Goal: Task Accomplishment & Management: Use online tool/utility

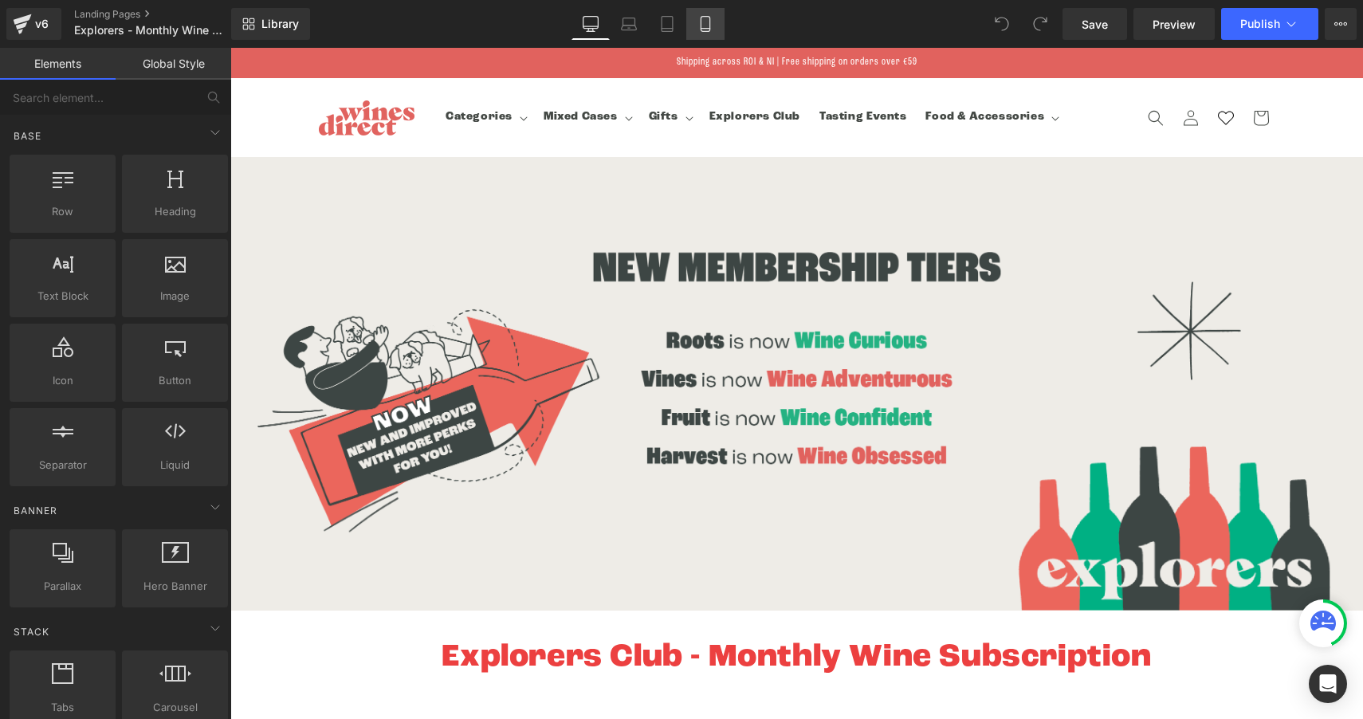
click at [714, 26] on link "Mobile" at bounding box center [705, 24] width 38 height 32
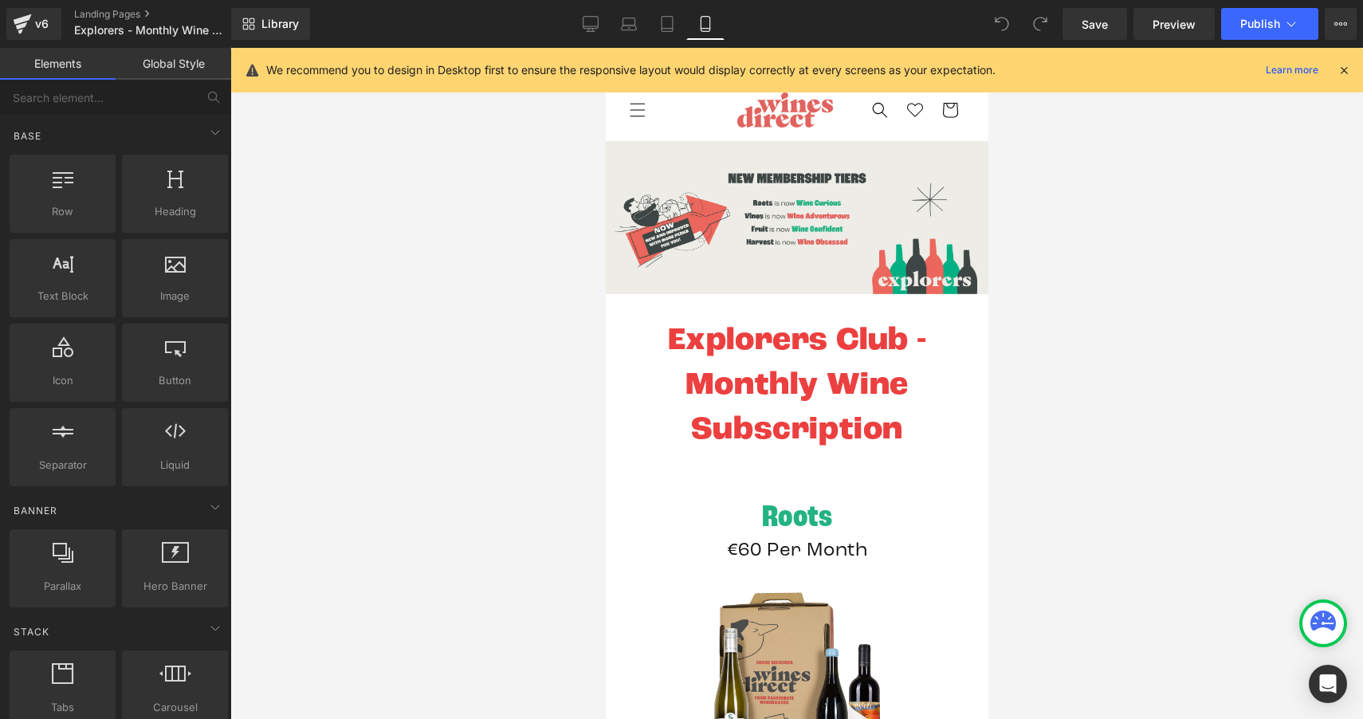
click at [1348, 72] on icon at bounding box center [1344, 70] width 14 height 14
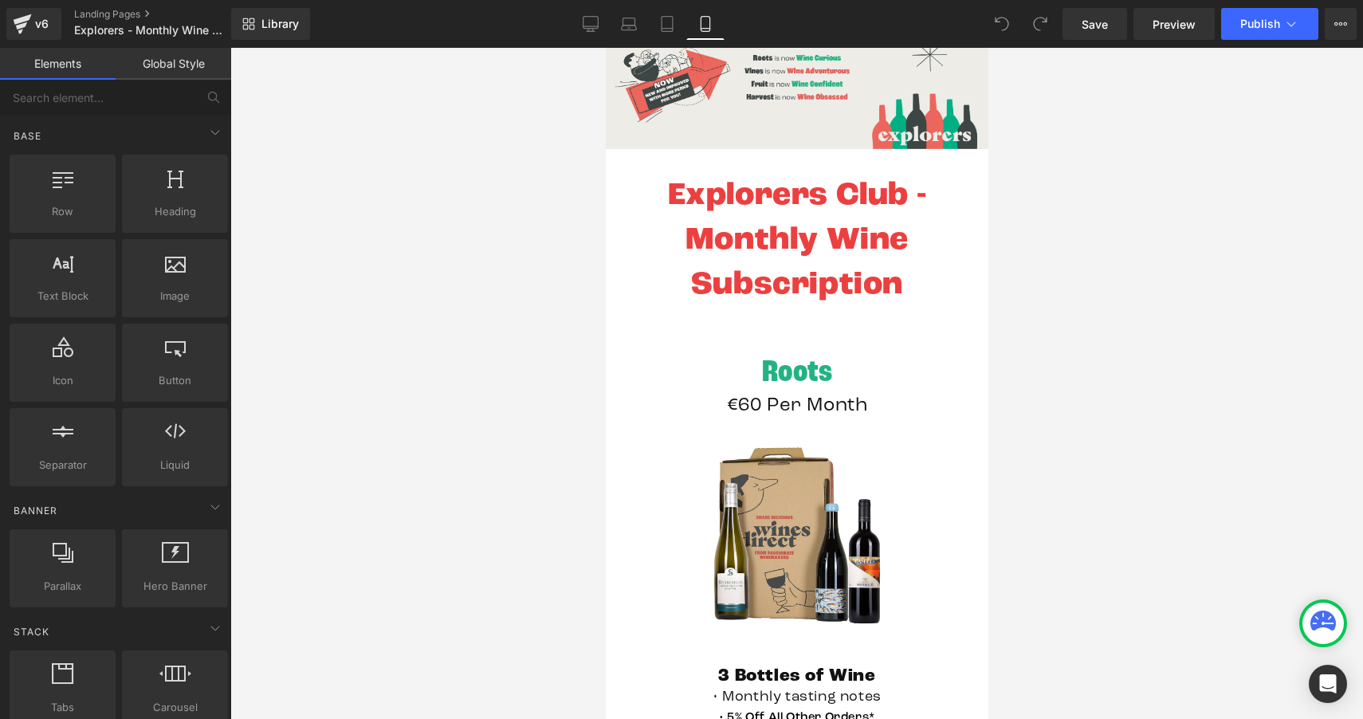
scroll to position [135, 0]
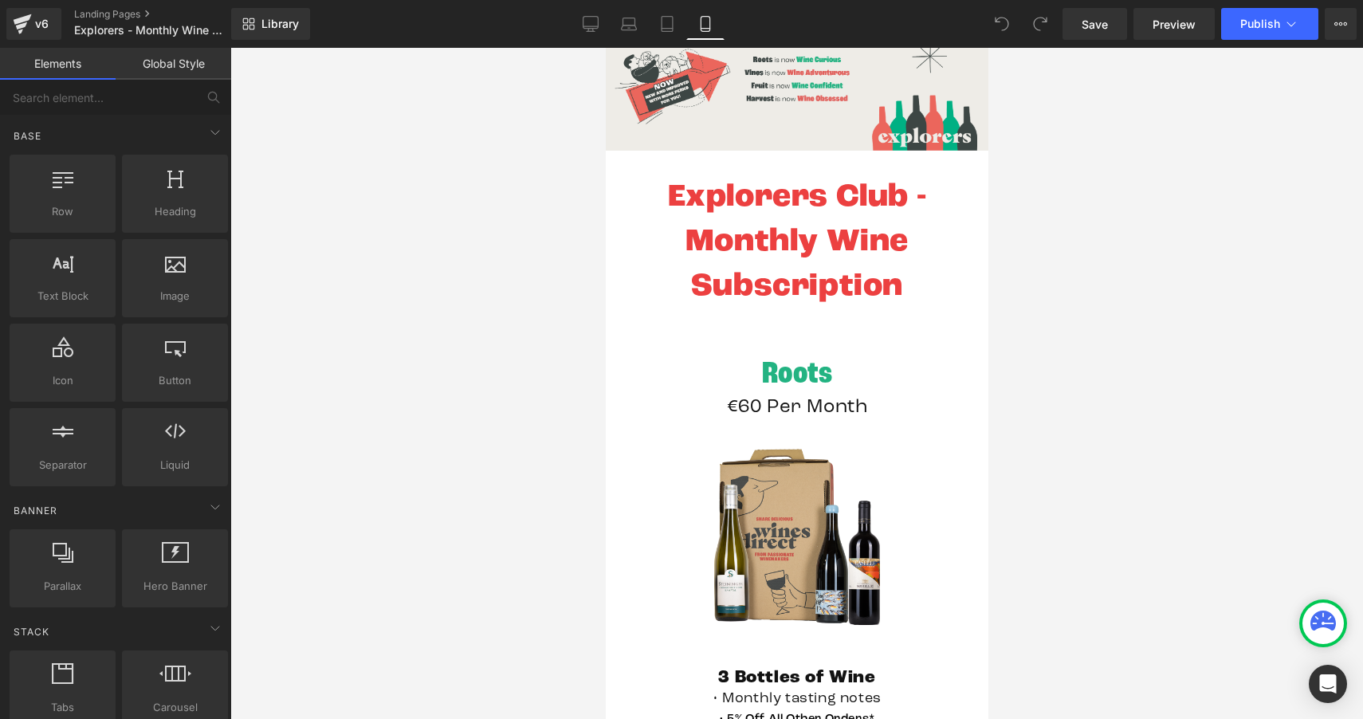
click at [783, 372] on div "Roots Heading" at bounding box center [796, 374] width 335 height 41
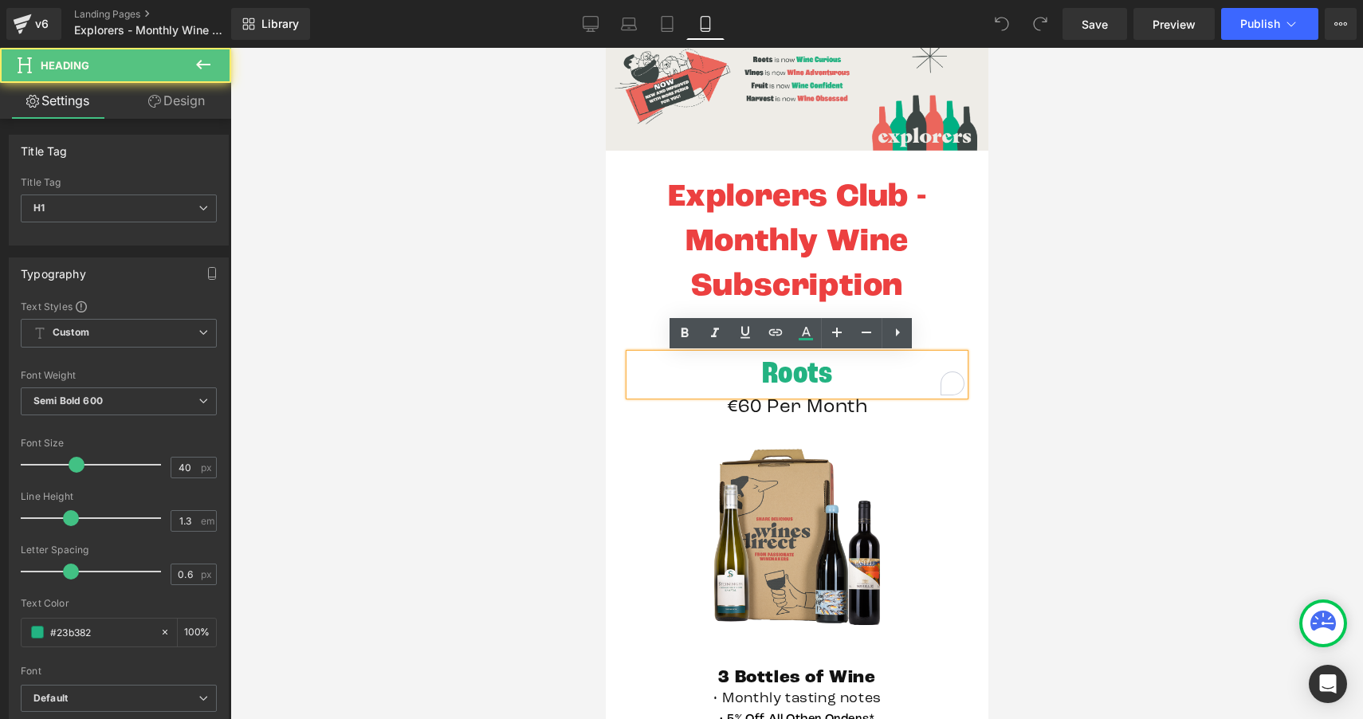
click at [822, 382] on h1 "Roots" at bounding box center [796, 374] width 335 height 41
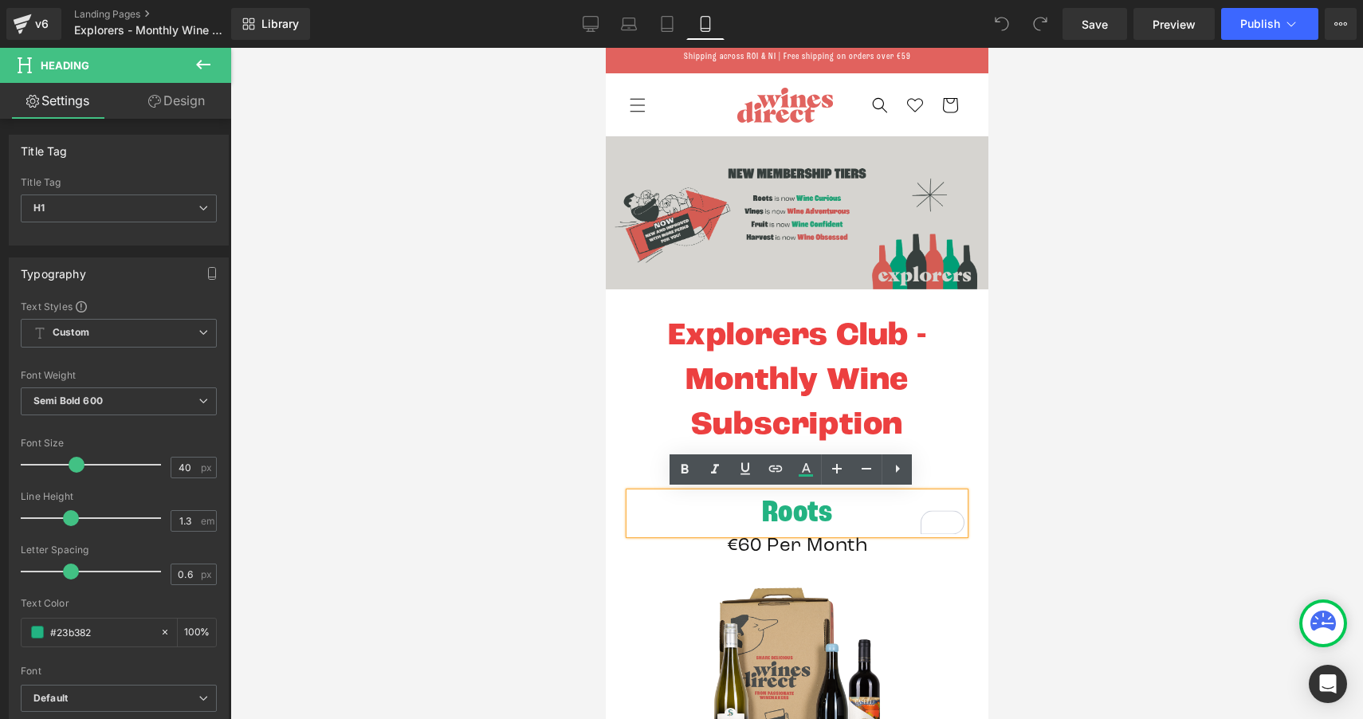
scroll to position [0, 0]
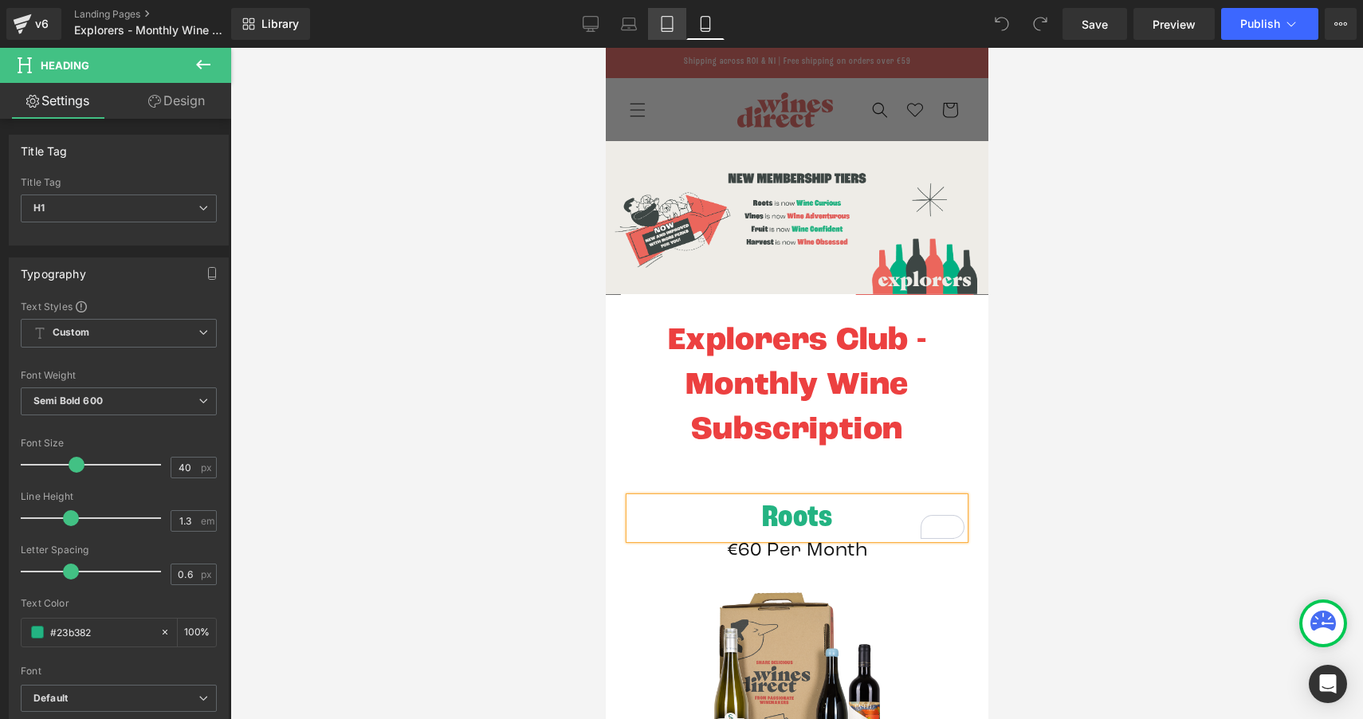
click at [663, 20] on icon at bounding box center [667, 24] width 16 height 16
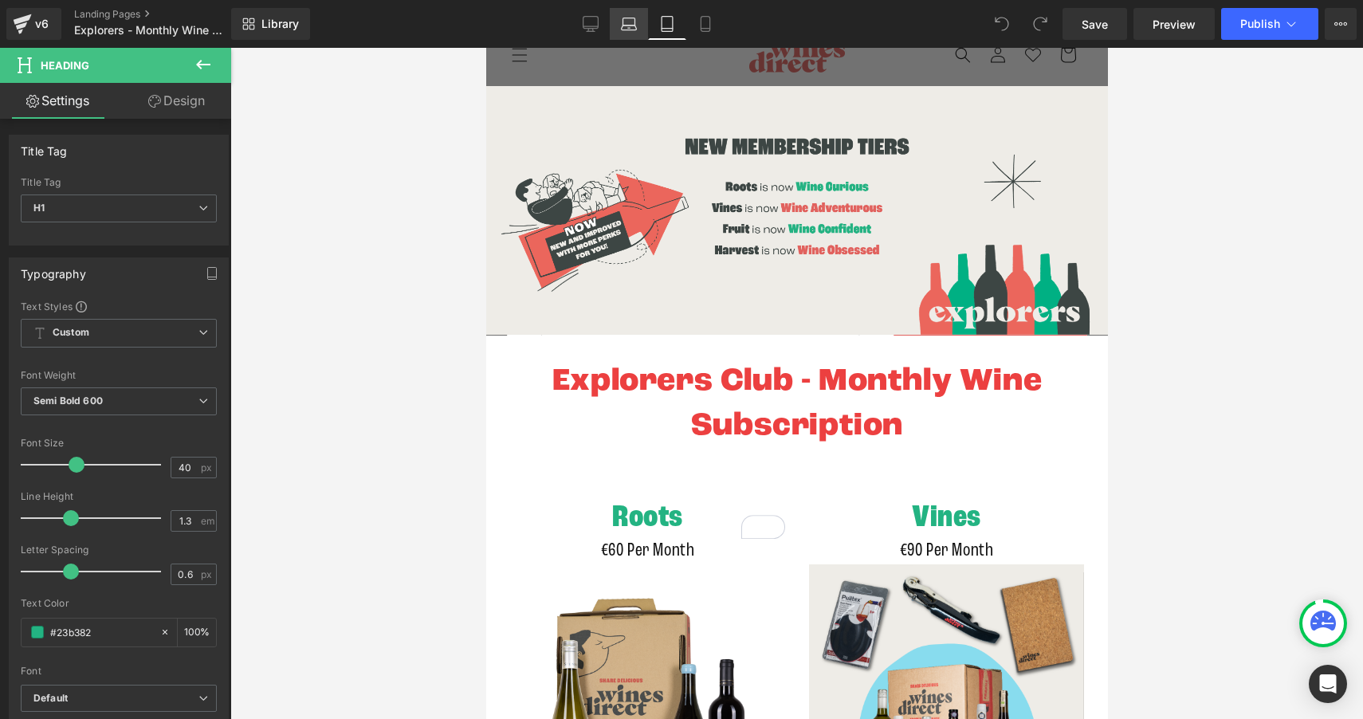
click at [623, 26] on icon at bounding box center [629, 28] width 15 height 5
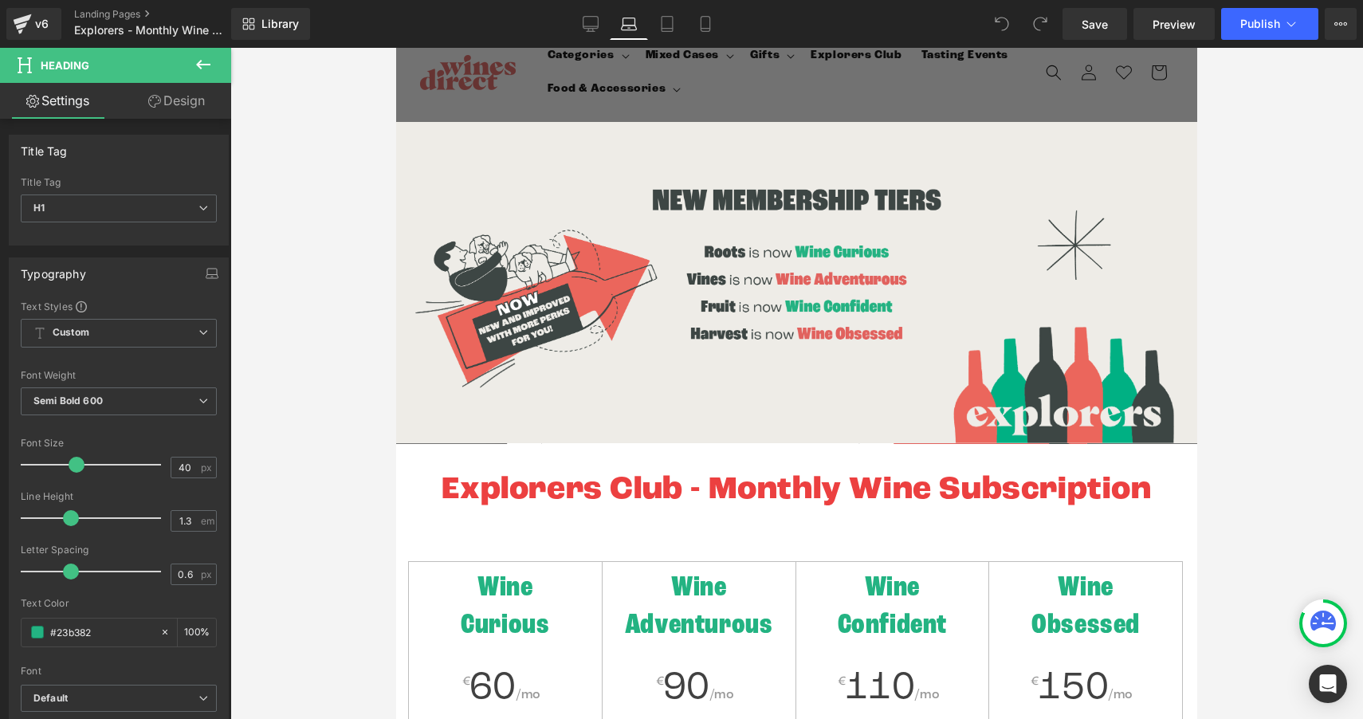
scroll to position [0, 0]
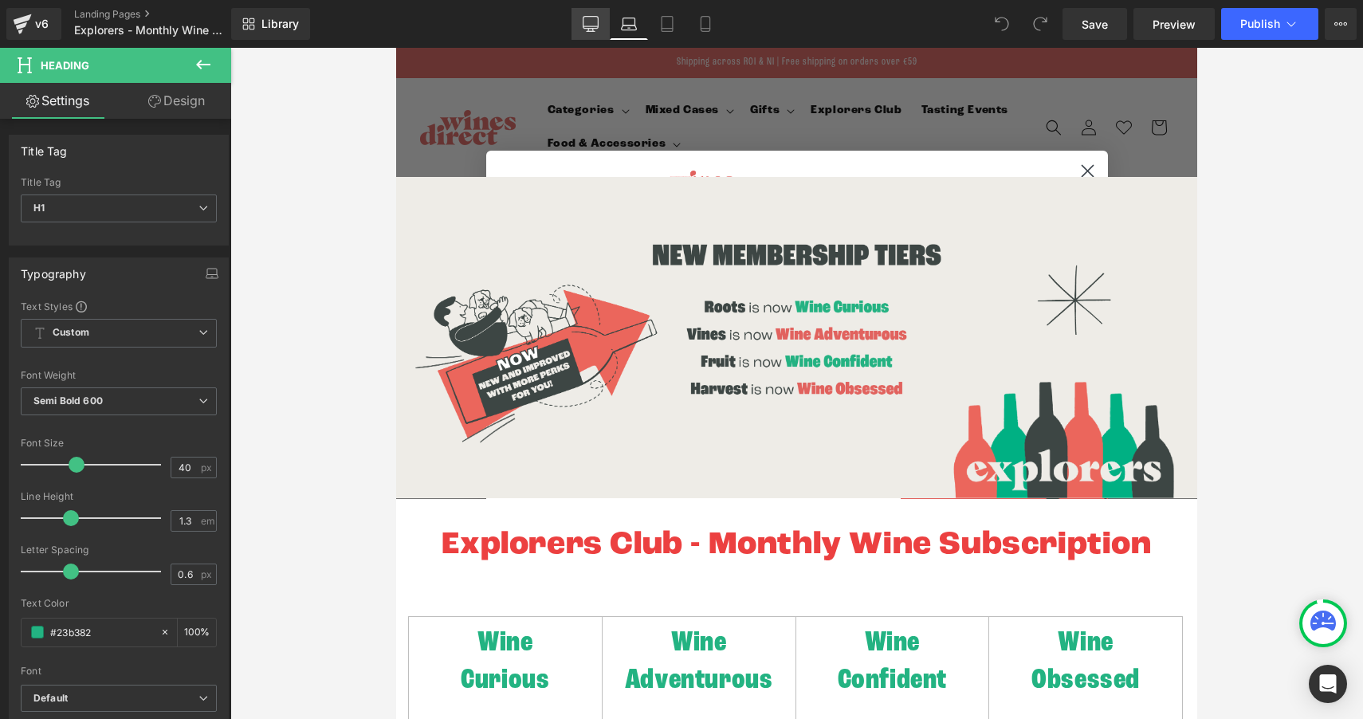
click at [597, 25] on icon at bounding box center [591, 24] width 16 height 16
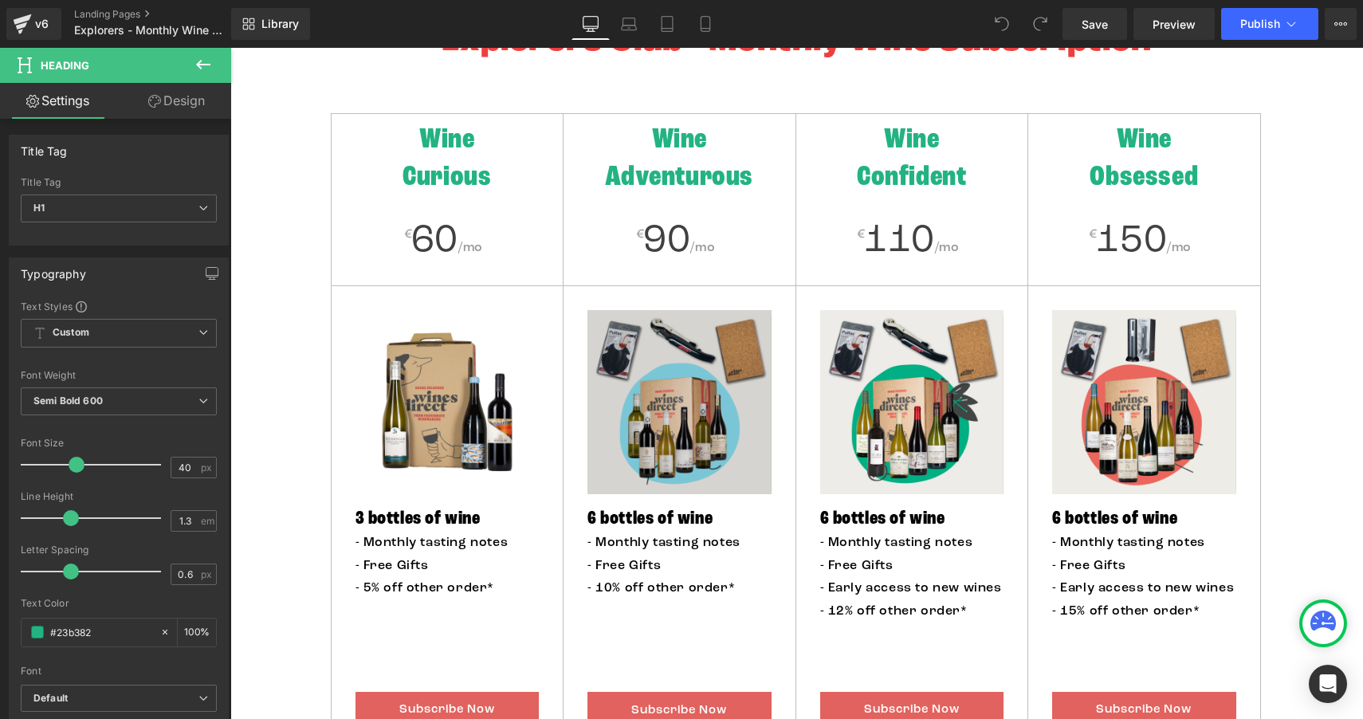
scroll to position [265, 0]
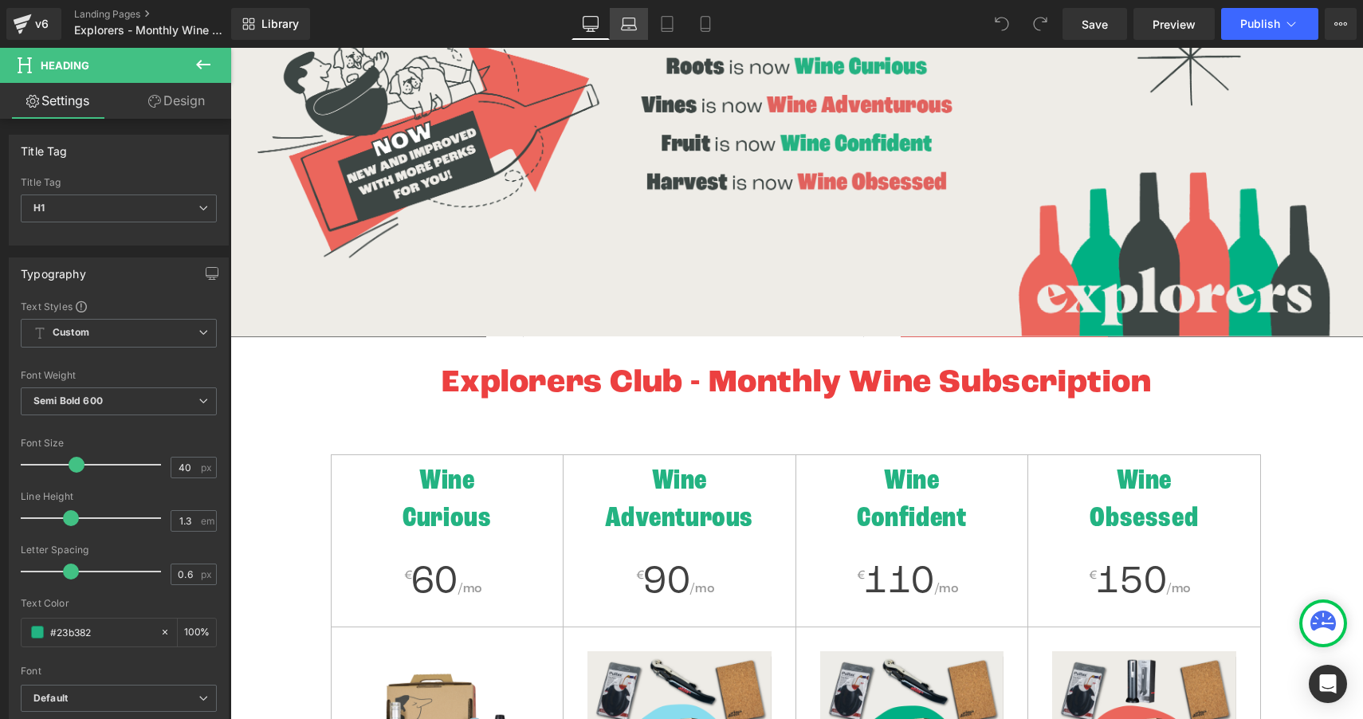
click at [632, 24] on icon at bounding box center [629, 24] width 16 height 16
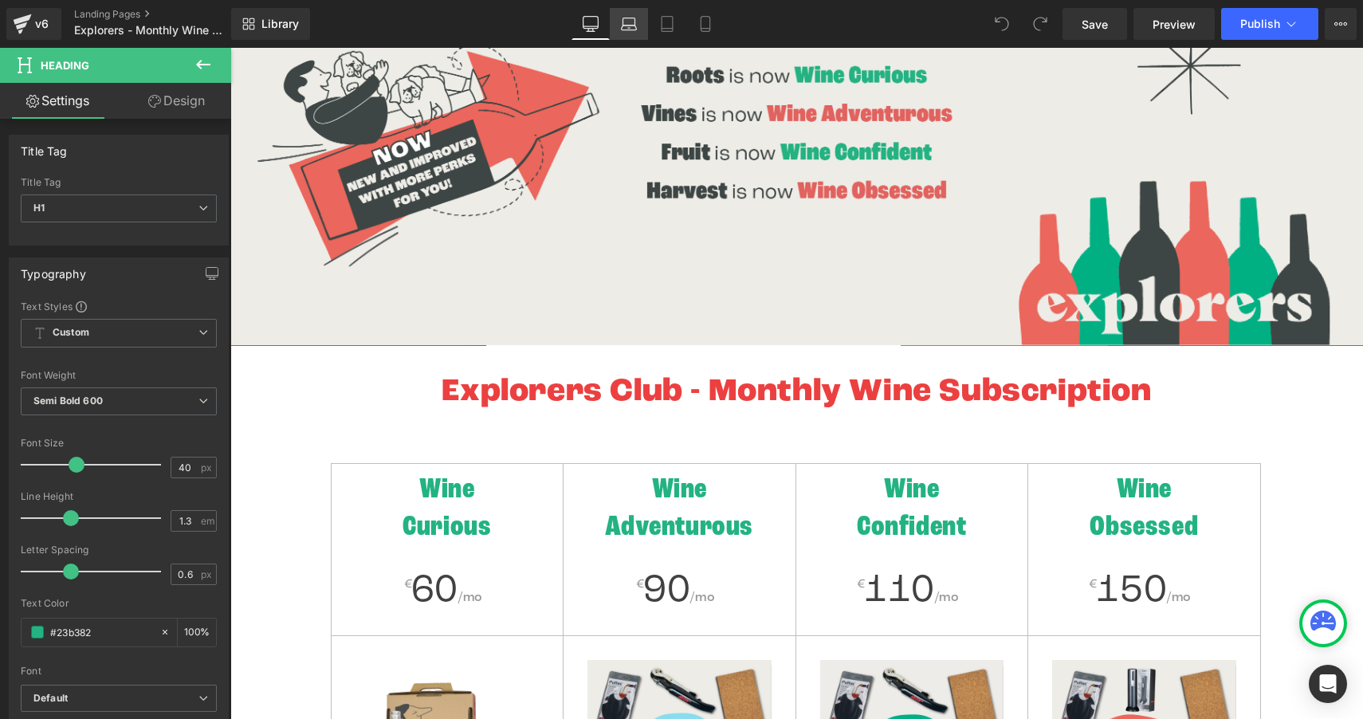
scroll to position [0, 0]
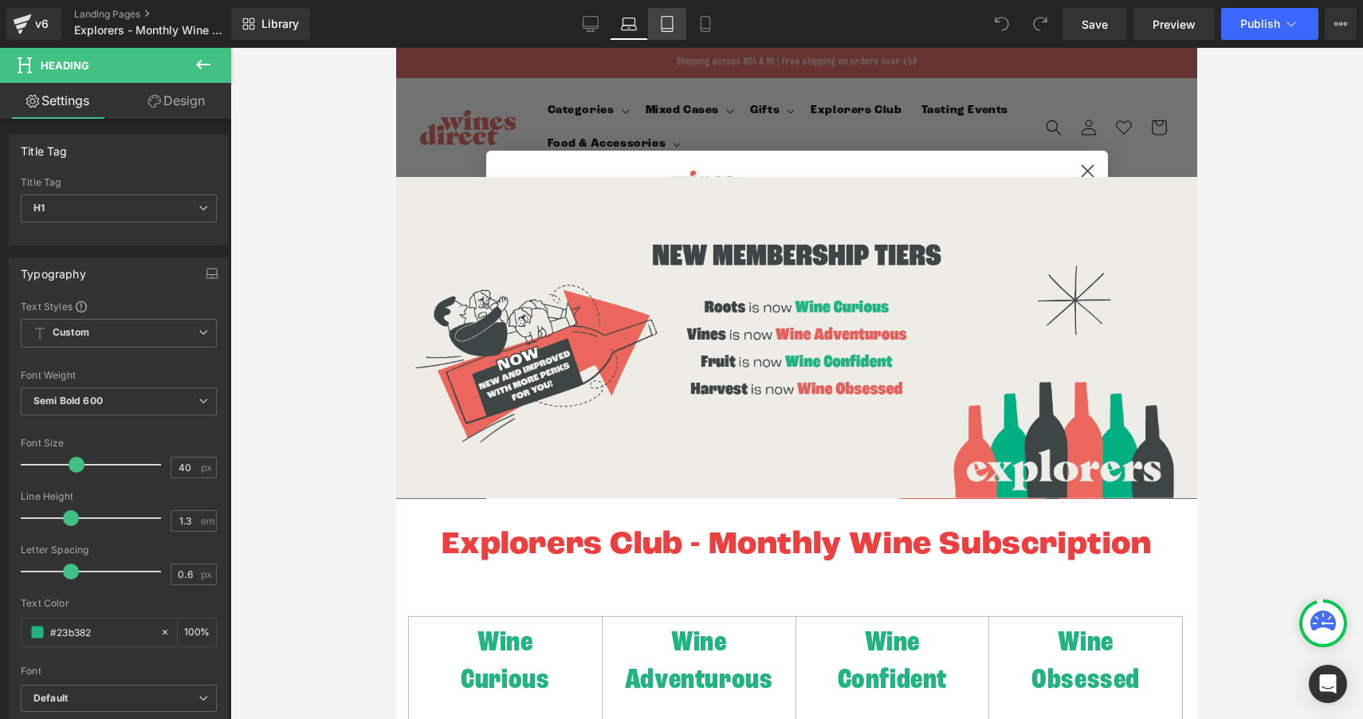
click at [674, 25] on icon at bounding box center [667, 24] width 16 height 16
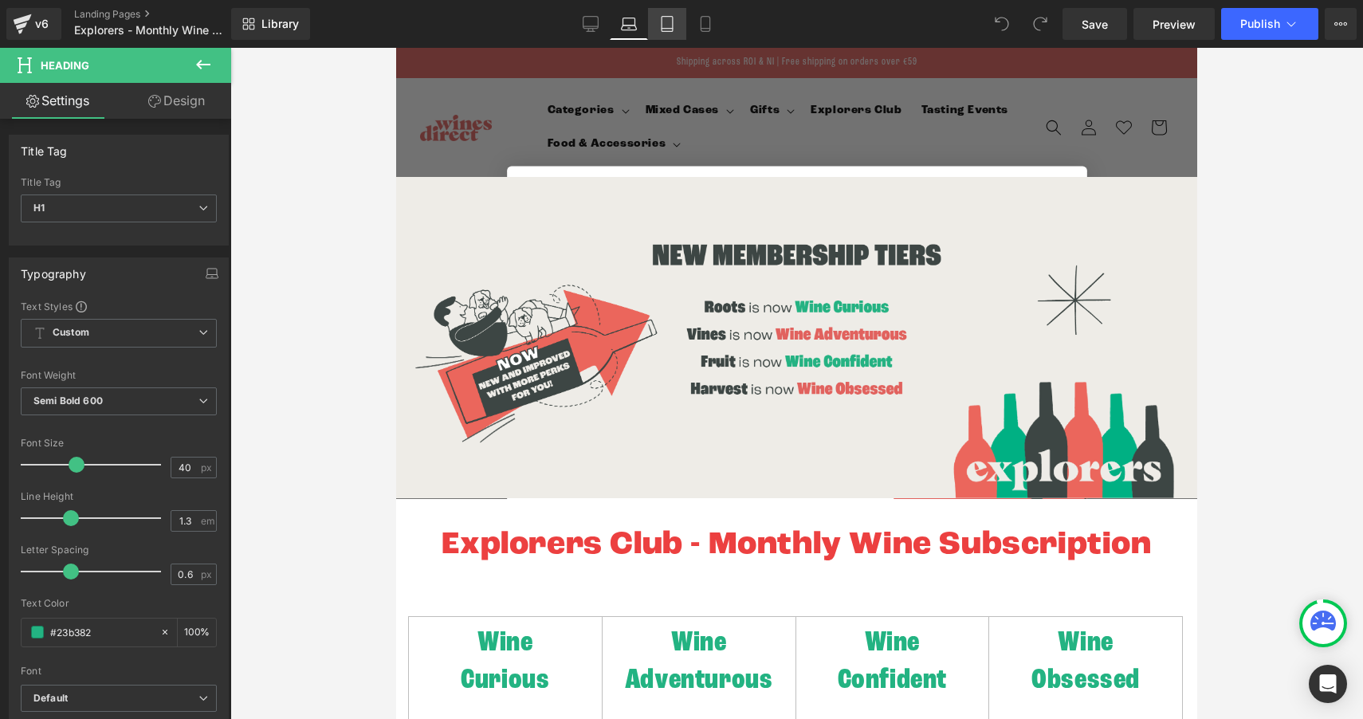
scroll to position [270, 0]
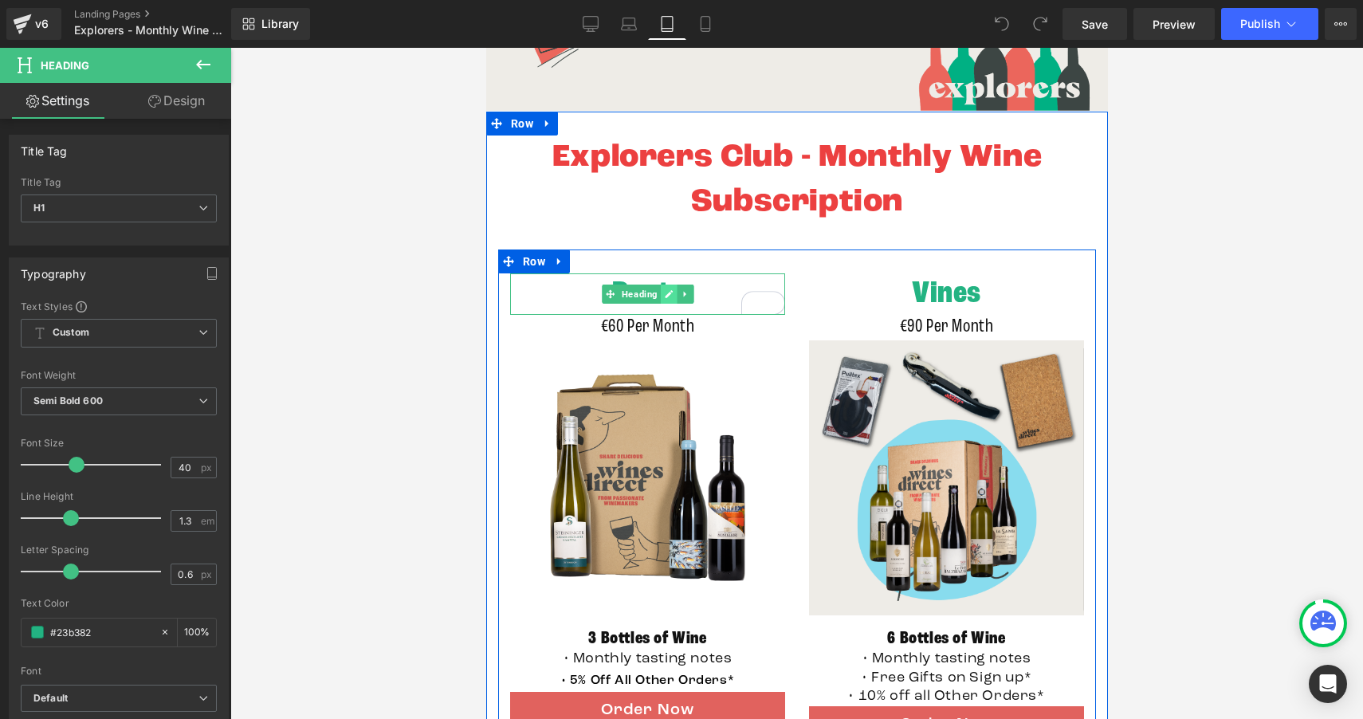
click at [660, 289] on link at bounding box center [668, 294] width 17 height 19
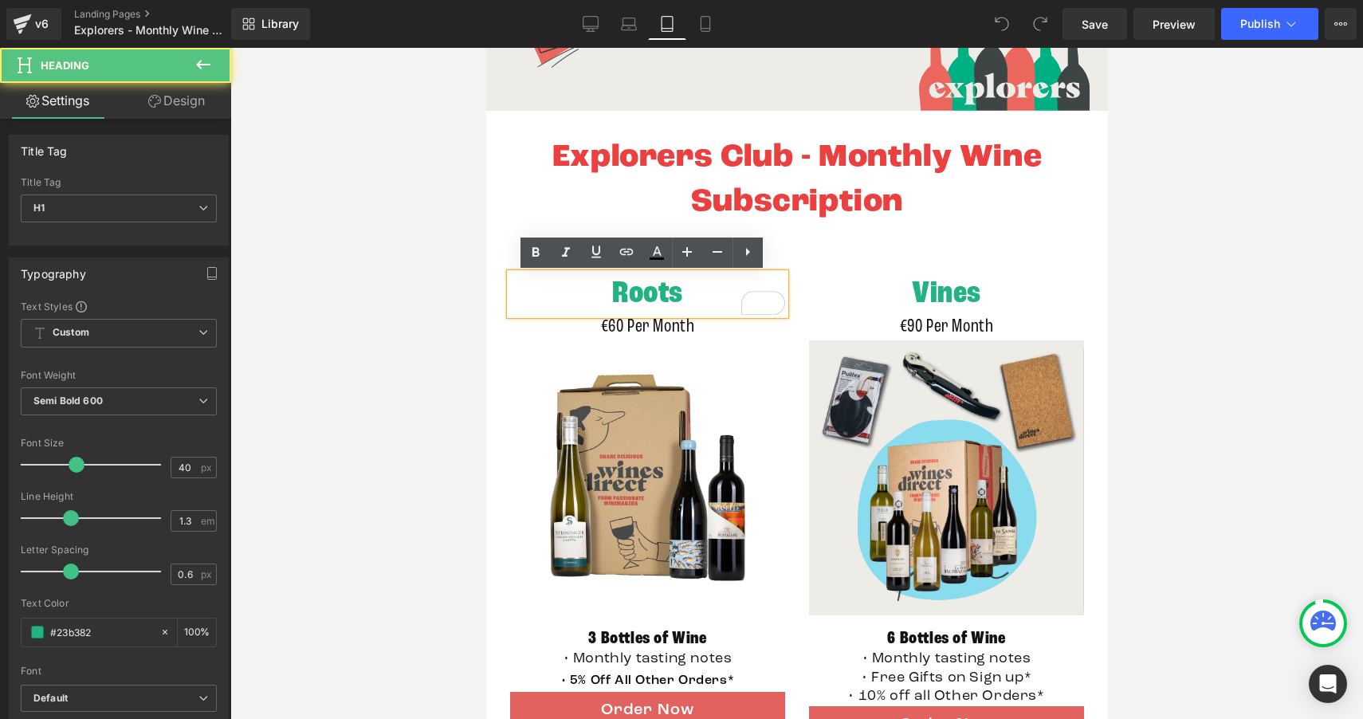
click at [690, 305] on h1 "Roots" at bounding box center [646, 293] width 275 height 41
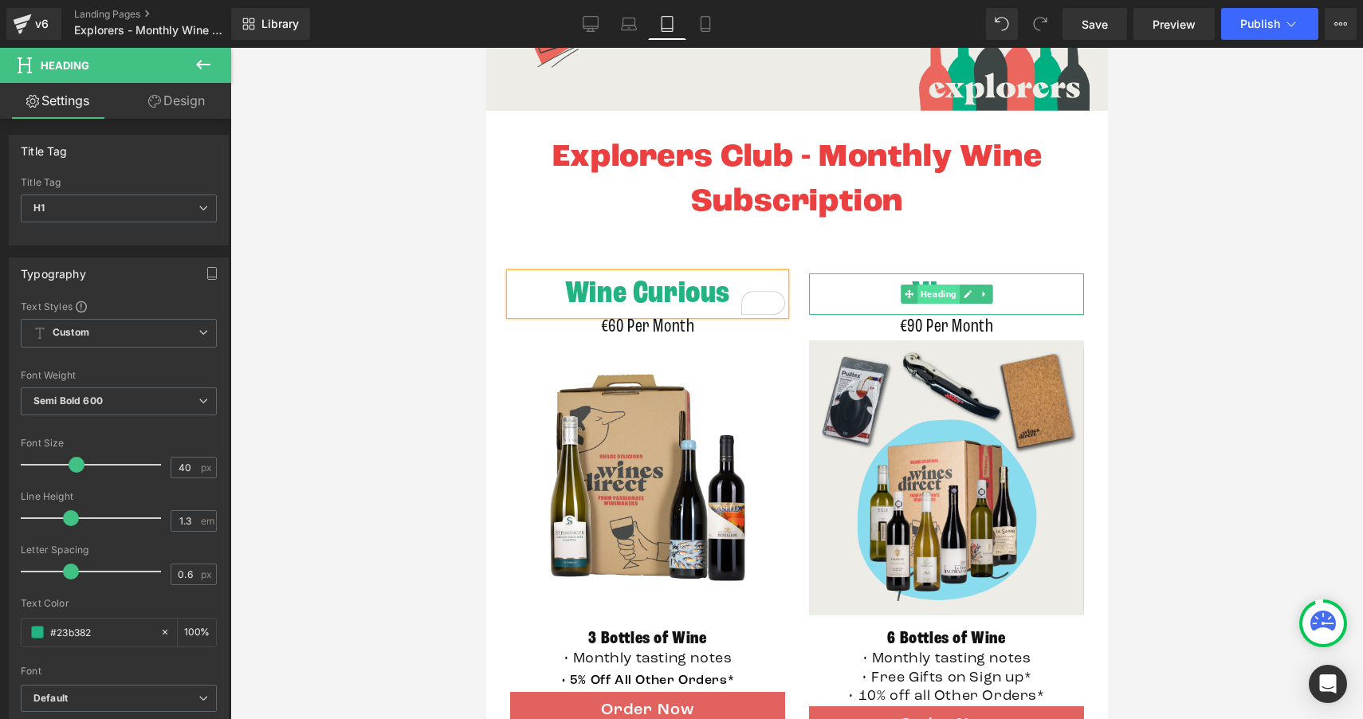
click at [929, 285] on div "Vines Heading" at bounding box center [945, 293] width 275 height 41
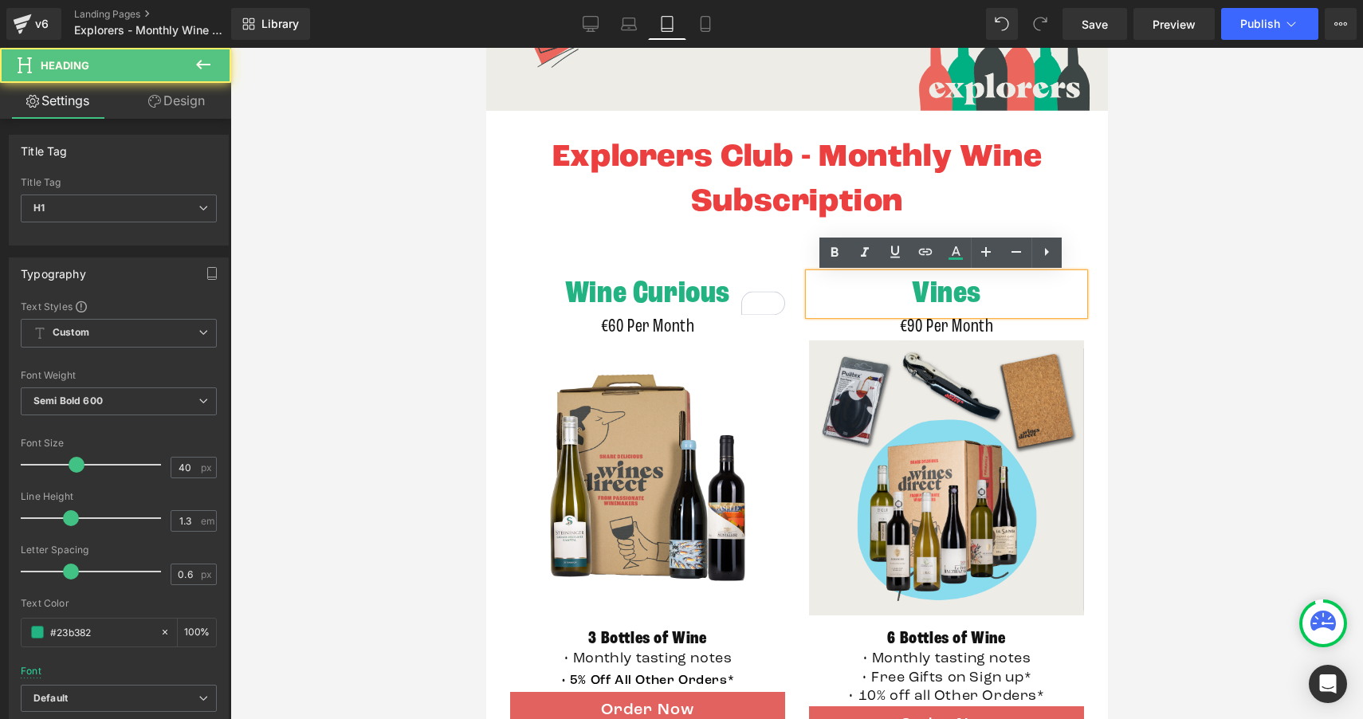
click at [982, 292] on h1 "Vines" at bounding box center [945, 293] width 275 height 41
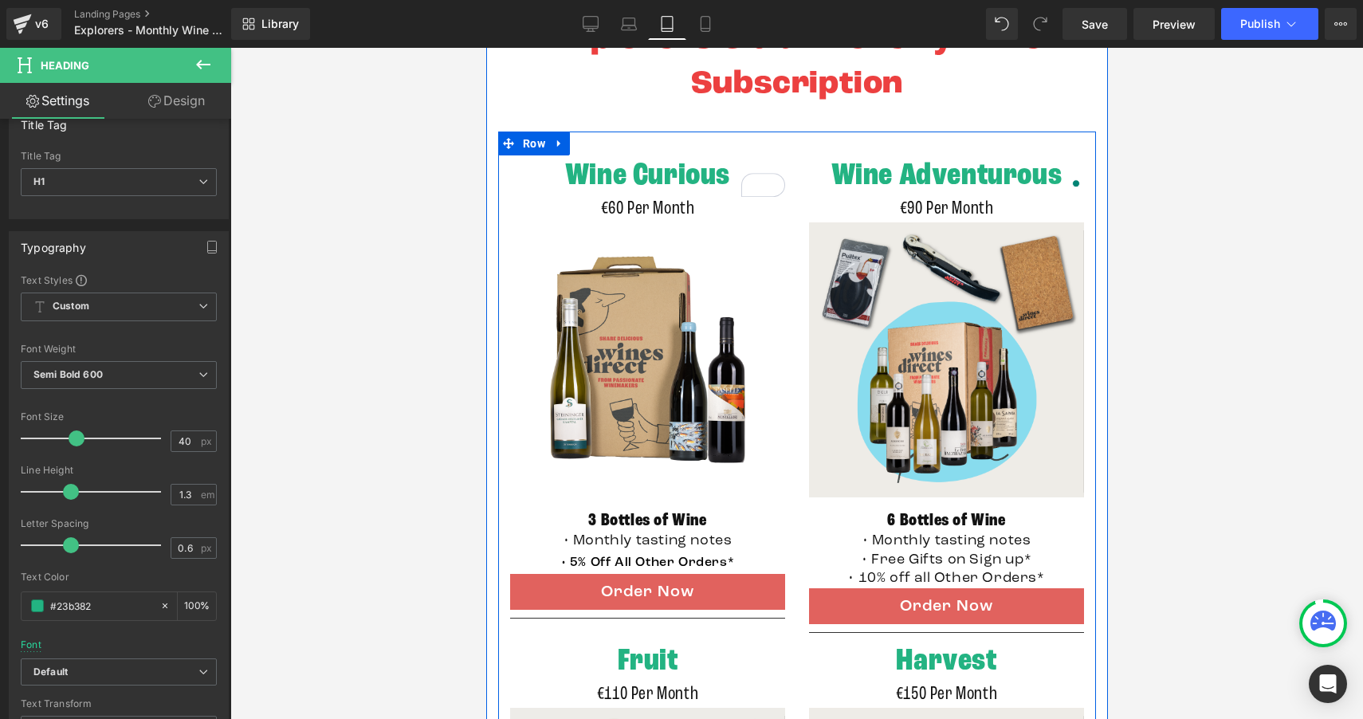
scroll to position [540, 0]
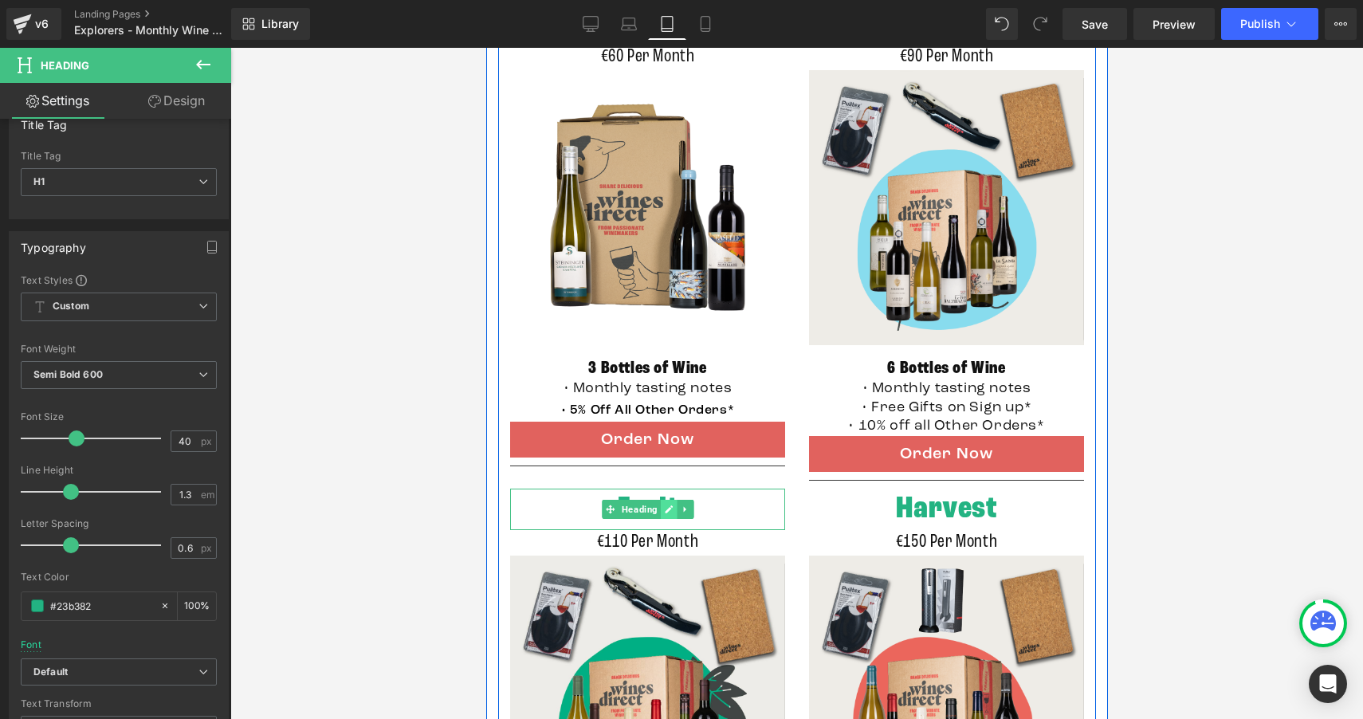
click at [670, 505] on link at bounding box center [668, 509] width 17 height 19
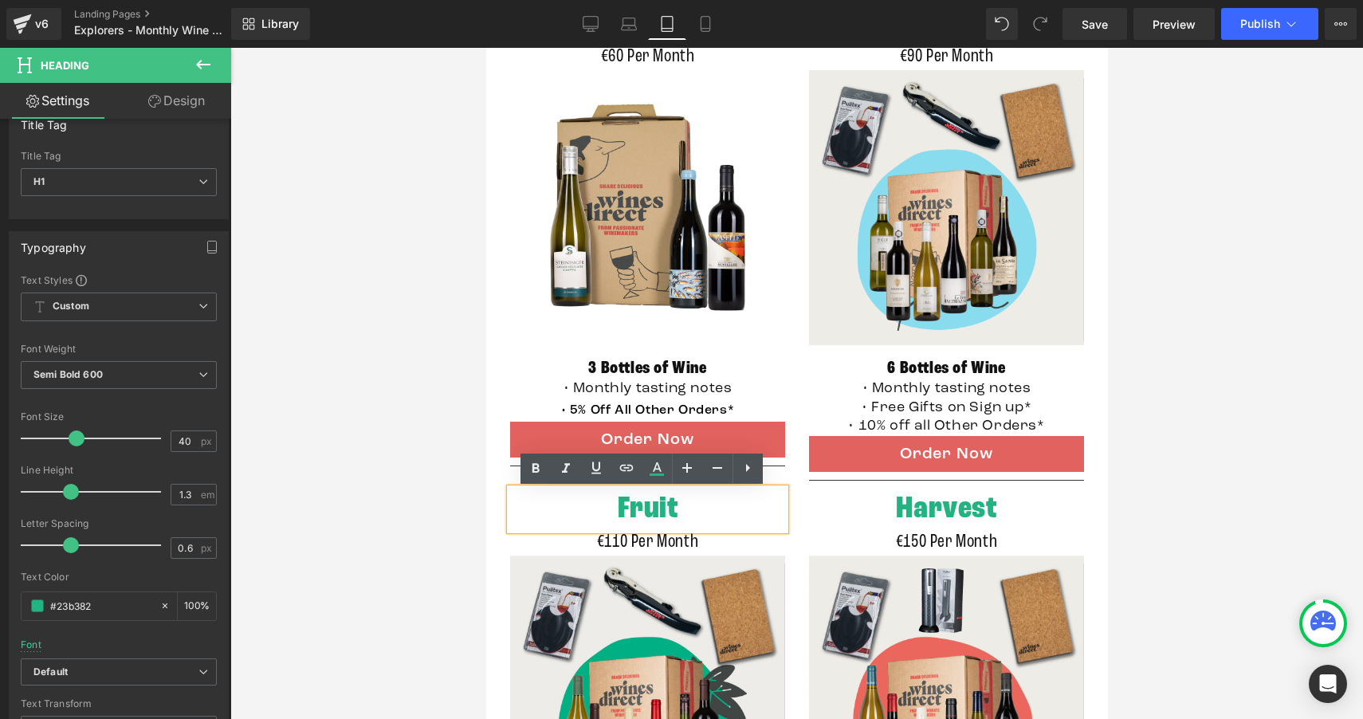
click at [672, 507] on h1 "Fruit" at bounding box center [646, 509] width 275 height 41
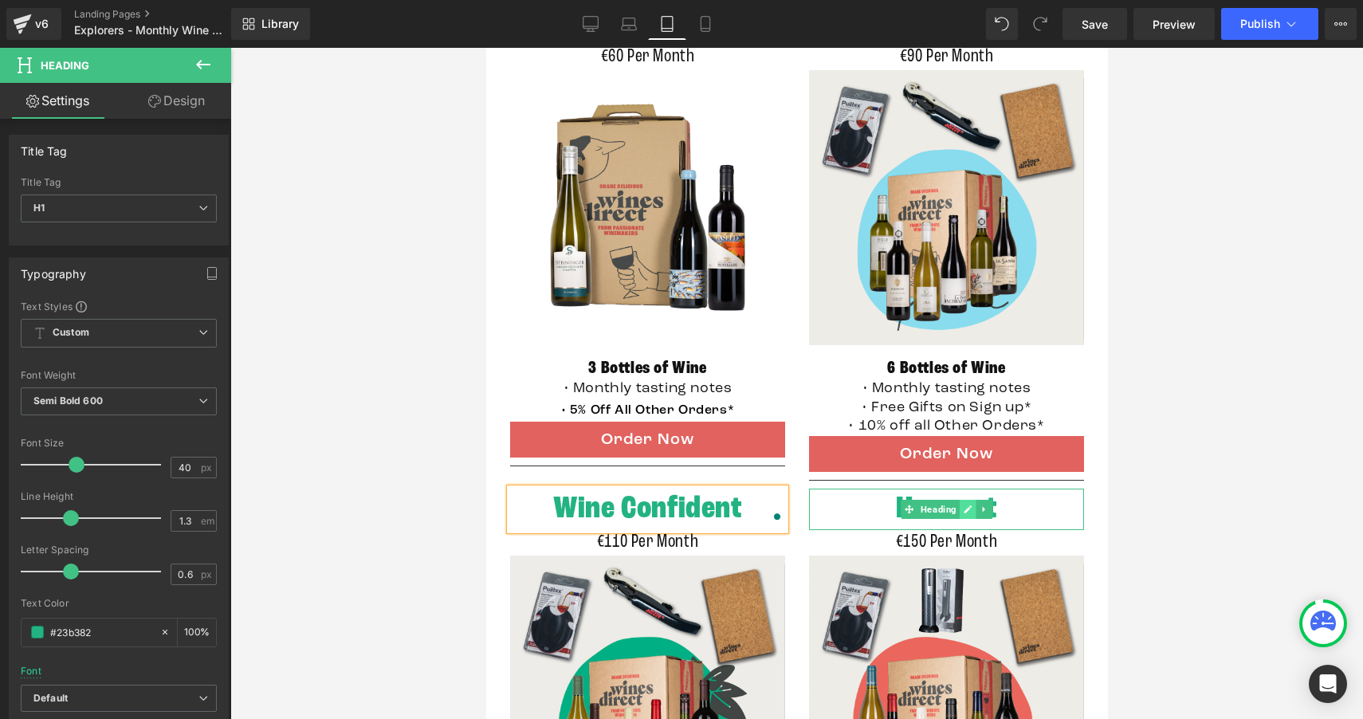
click at [969, 511] on link at bounding box center [967, 509] width 17 height 19
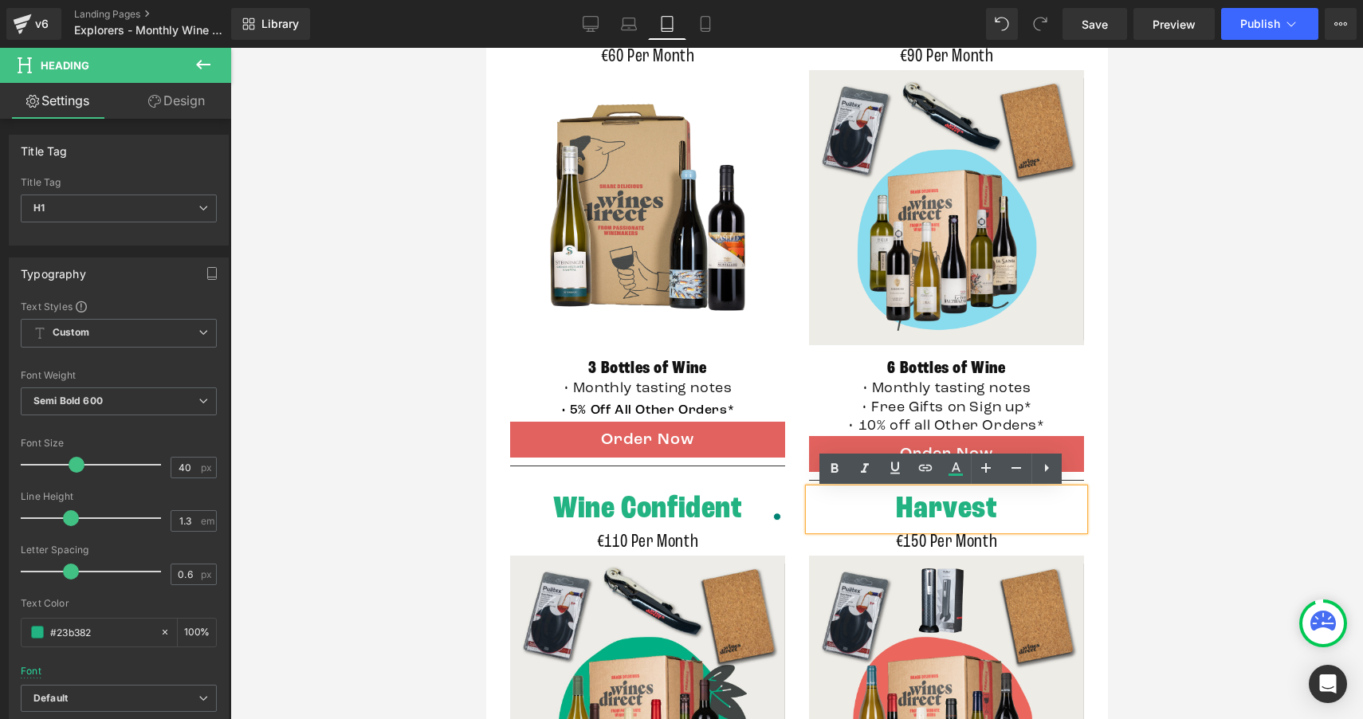
click at [988, 510] on h1 "Harvest" at bounding box center [945, 509] width 275 height 41
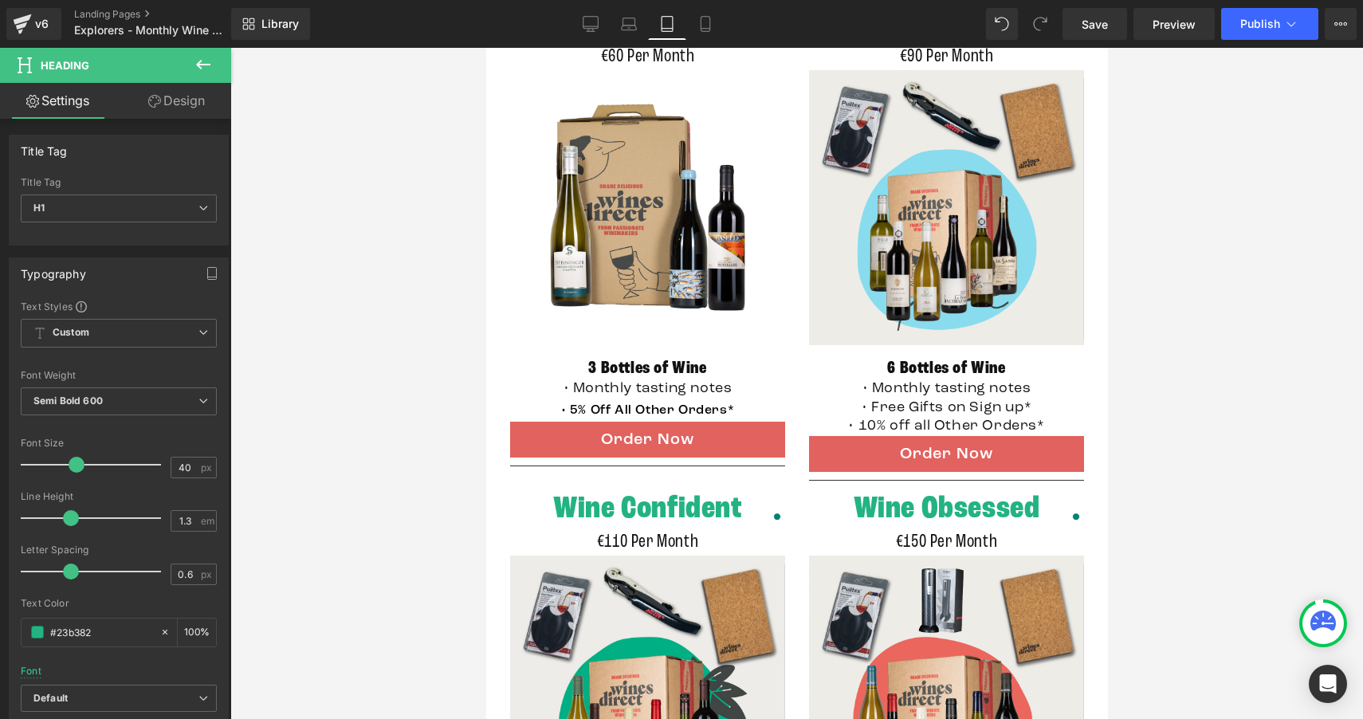
click at [1200, 377] on div at bounding box center [796, 383] width 1133 height 671
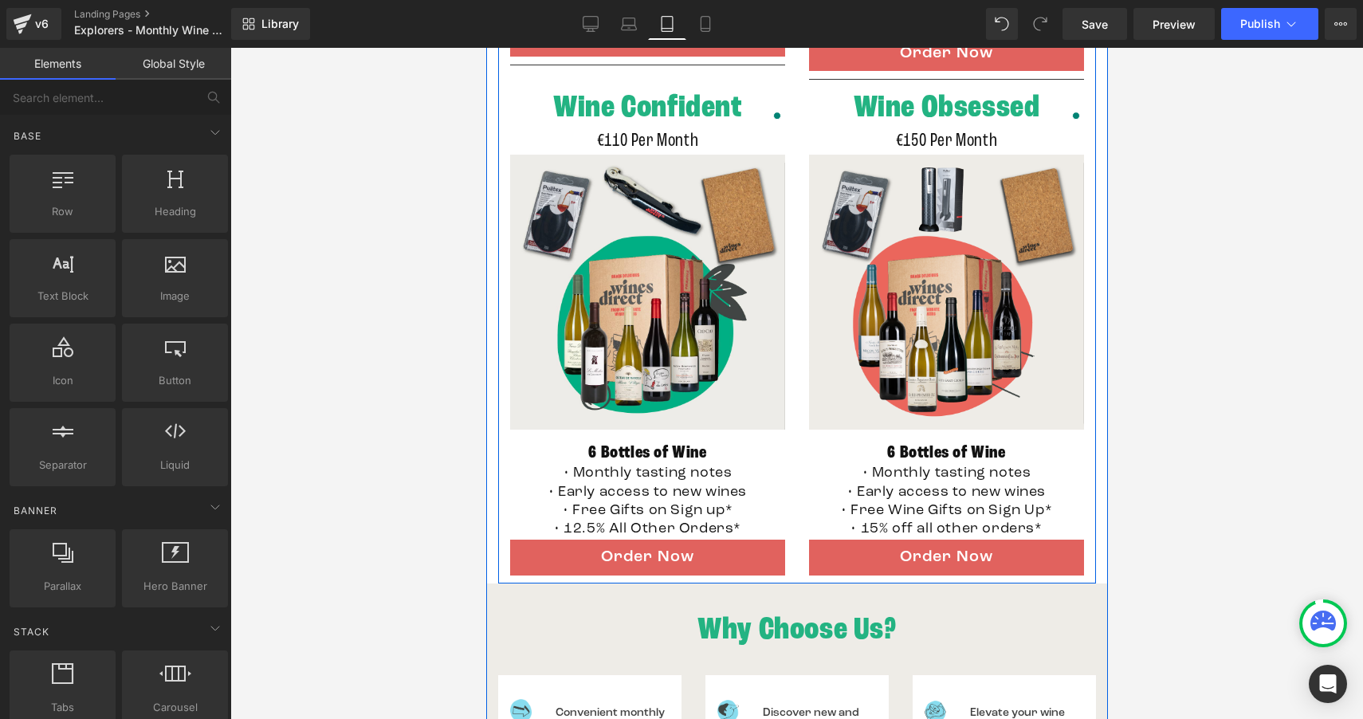
scroll to position [1087, 0]
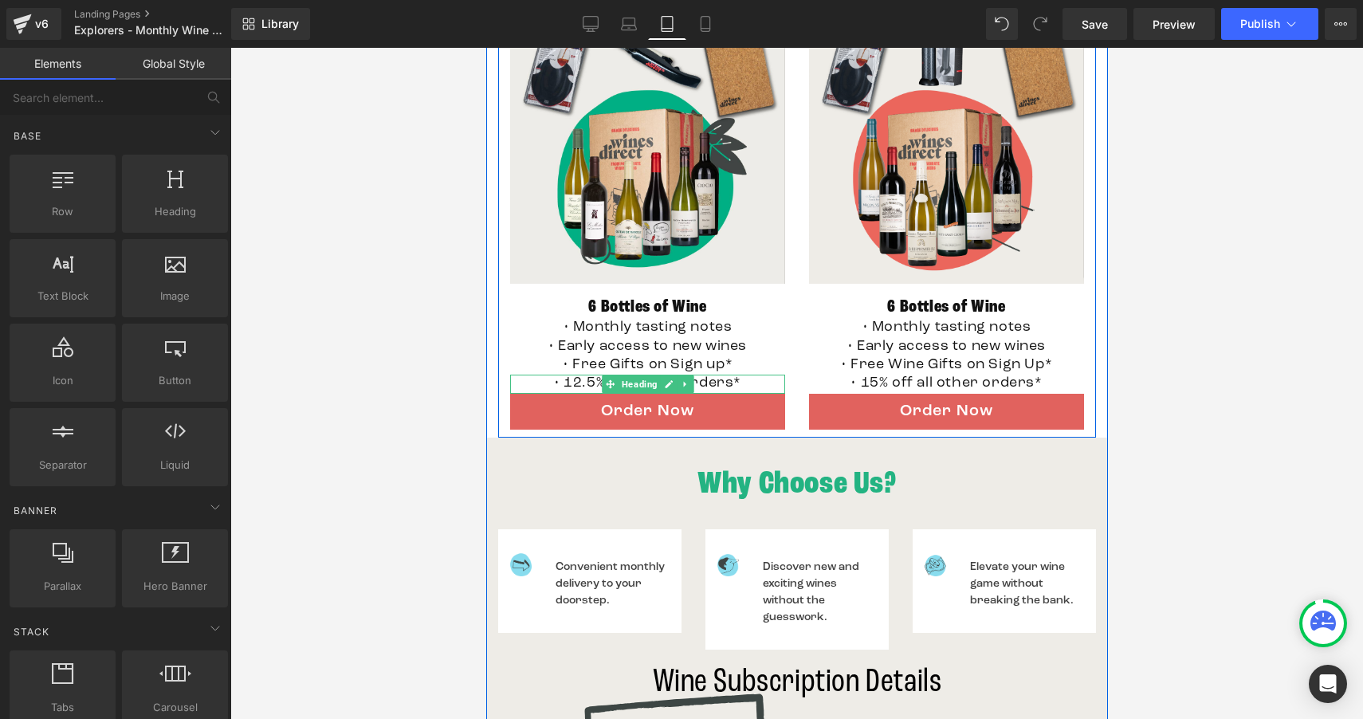
click at [580, 388] on h1 "• 12.5% All Other Orders*" at bounding box center [646, 384] width 275 height 18
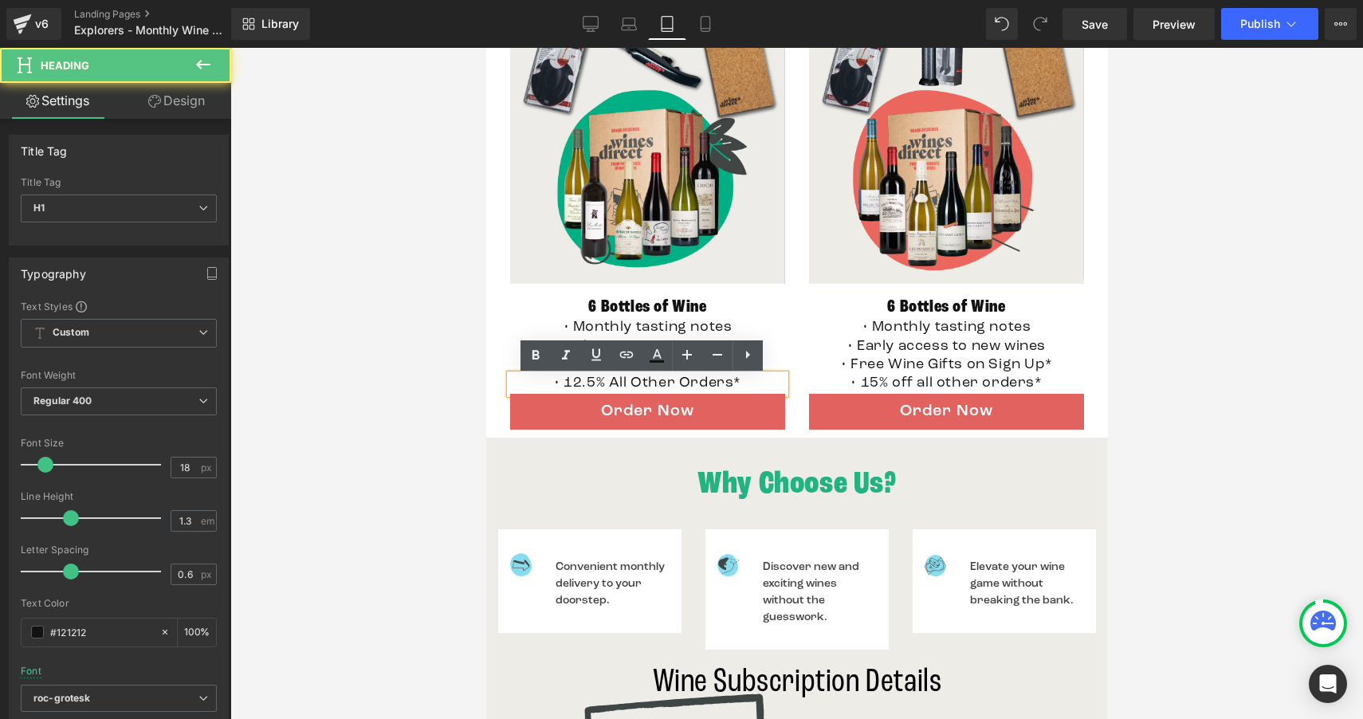
click at [588, 387] on h1 "• 12.5% All Other Orders*" at bounding box center [646, 384] width 275 height 18
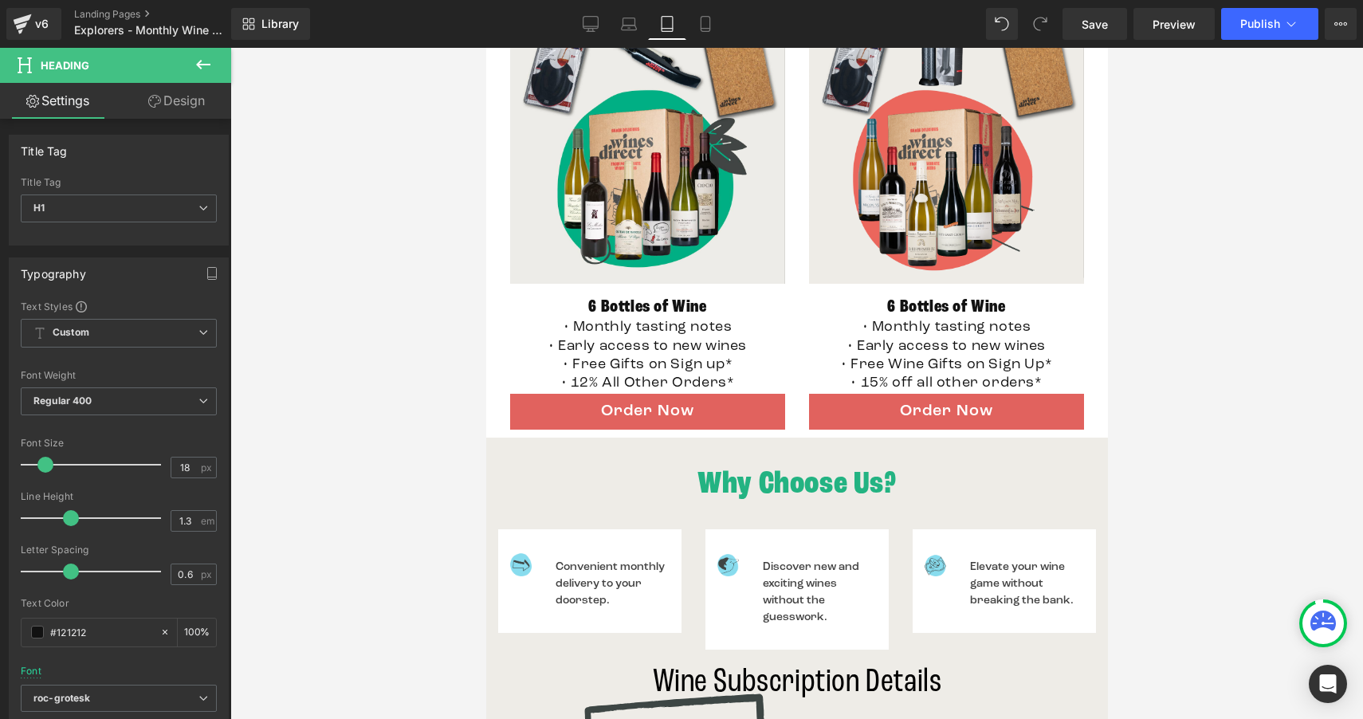
click at [427, 379] on div at bounding box center [796, 383] width 1133 height 671
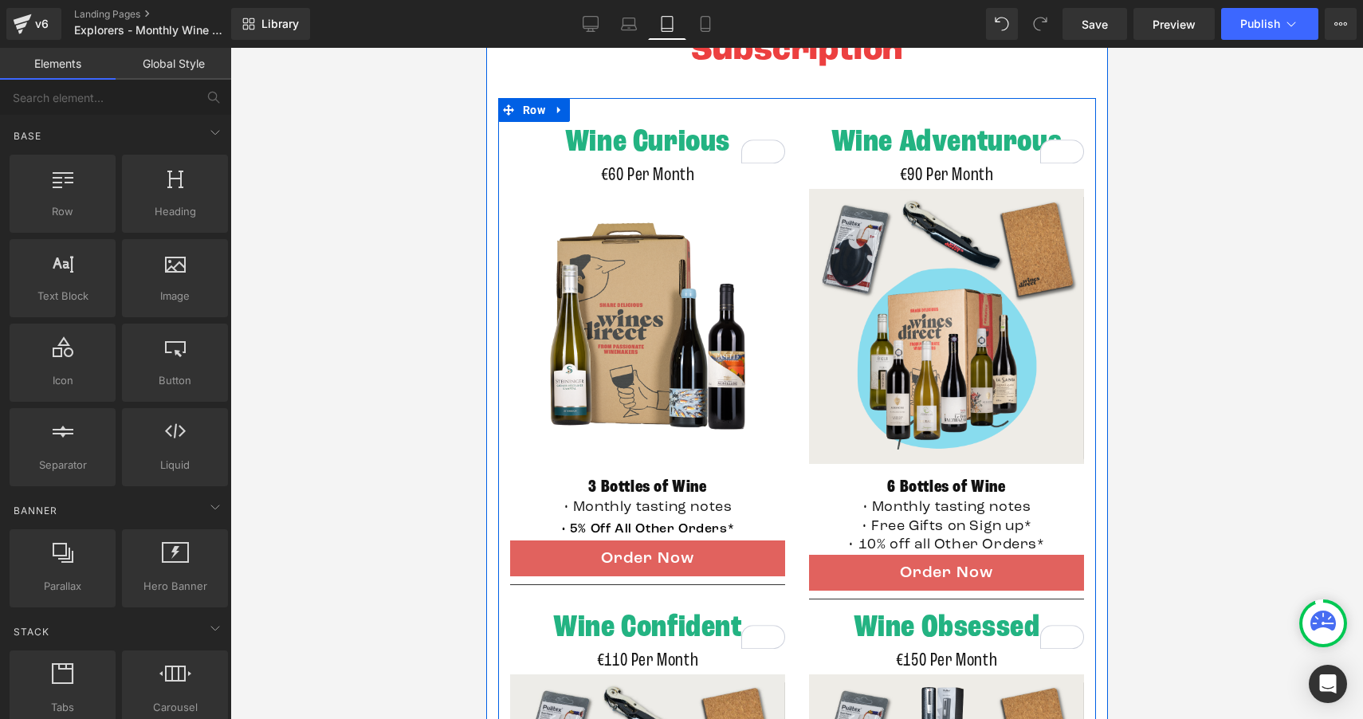
scroll to position [409, 0]
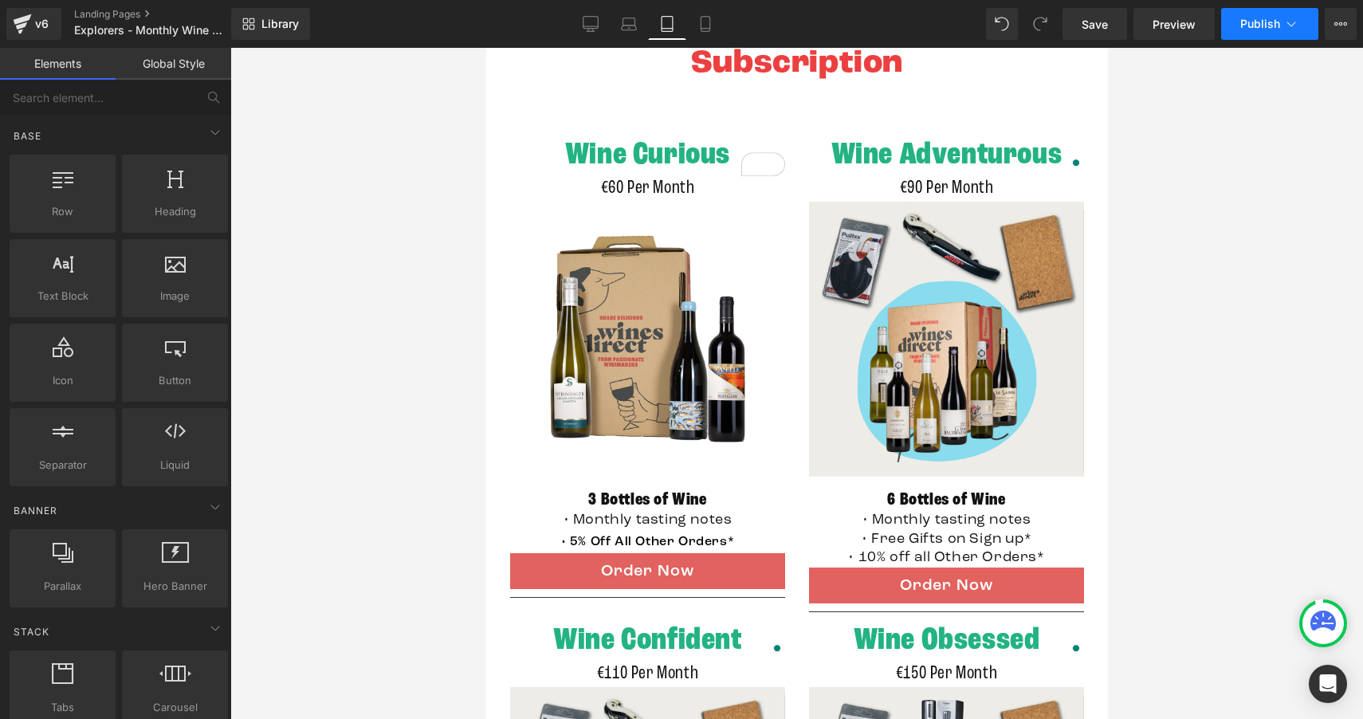
click at [1256, 26] on span "Publish" at bounding box center [1260, 24] width 40 height 13
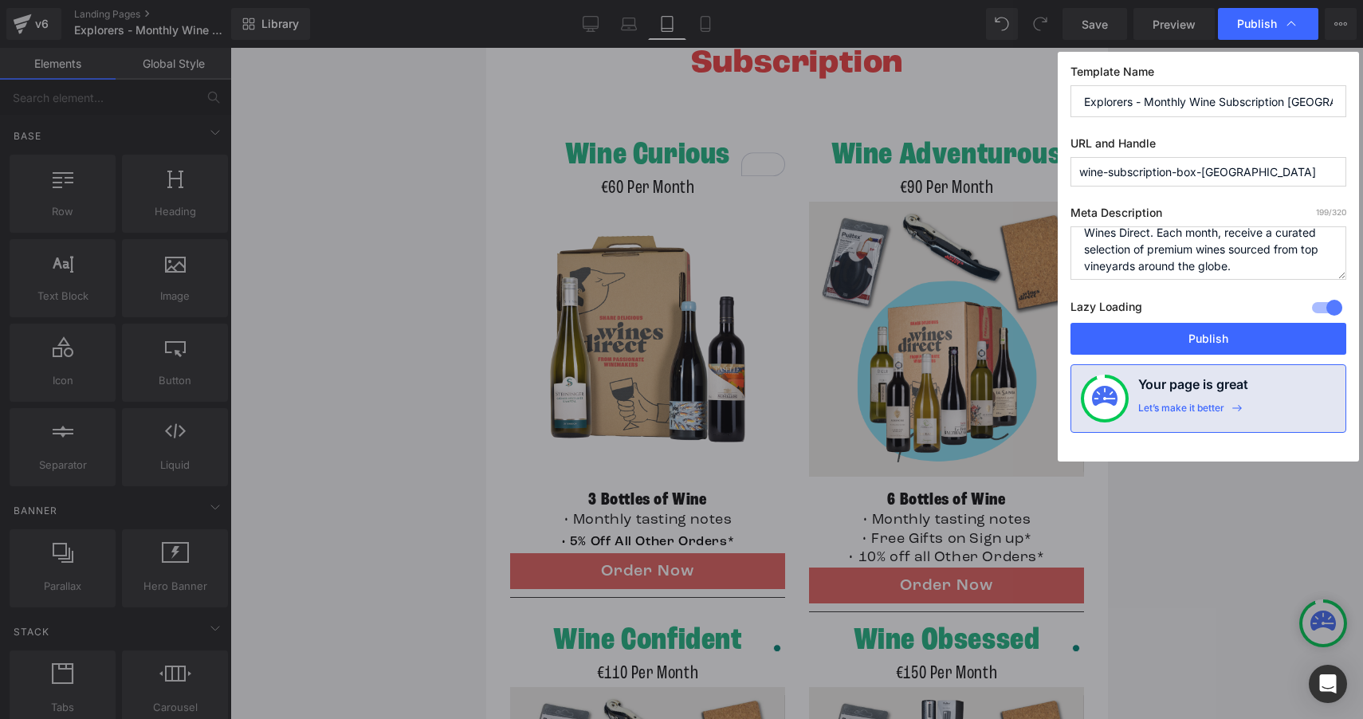
scroll to position [50, 0]
click at [1189, 336] on button "Publish" at bounding box center [1209, 339] width 276 height 32
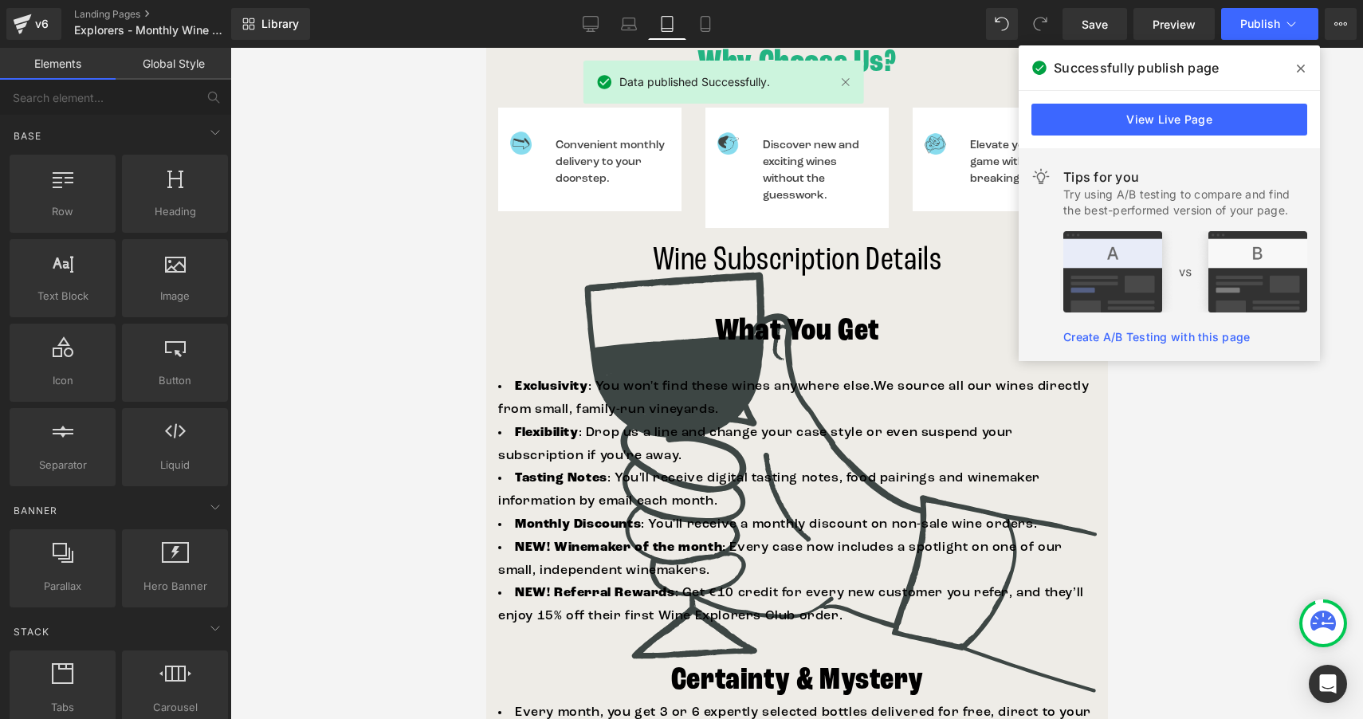
scroll to position [1381, 0]
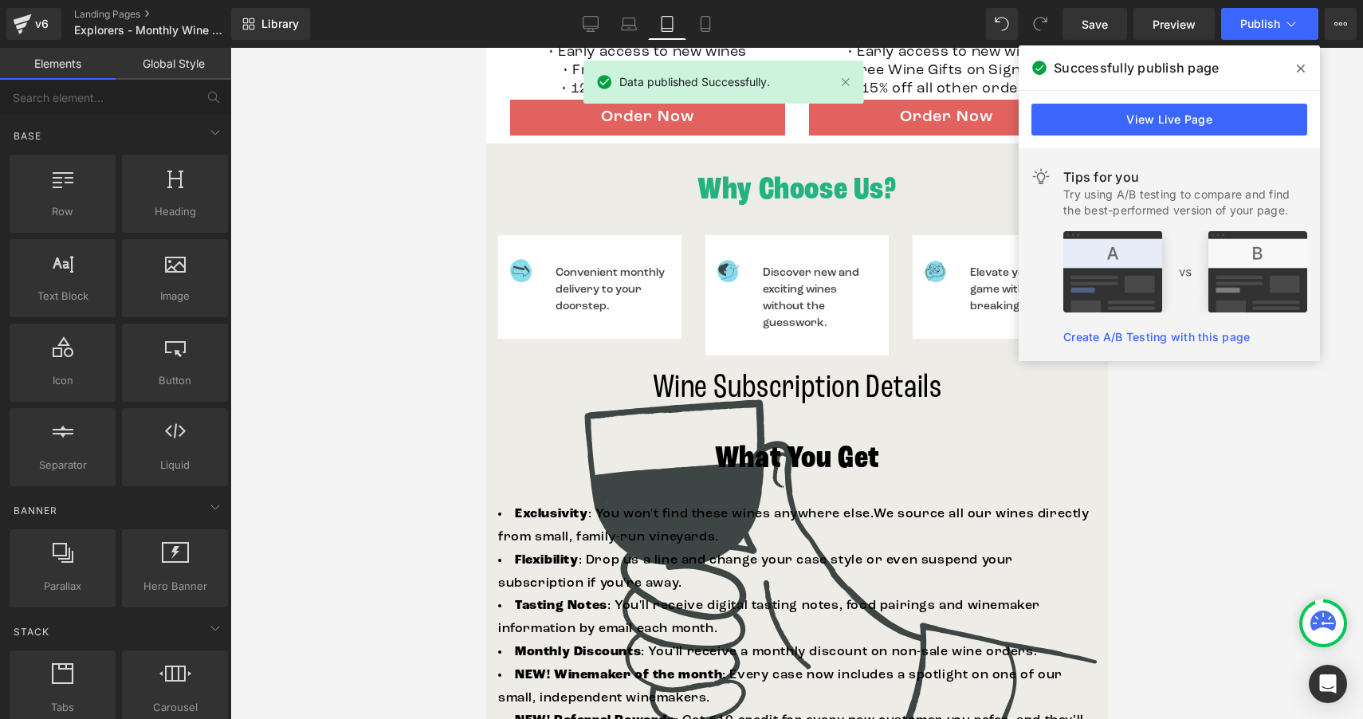
click at [1303, 65] on icon at bounding box center [1301, 68] width 8 height 13
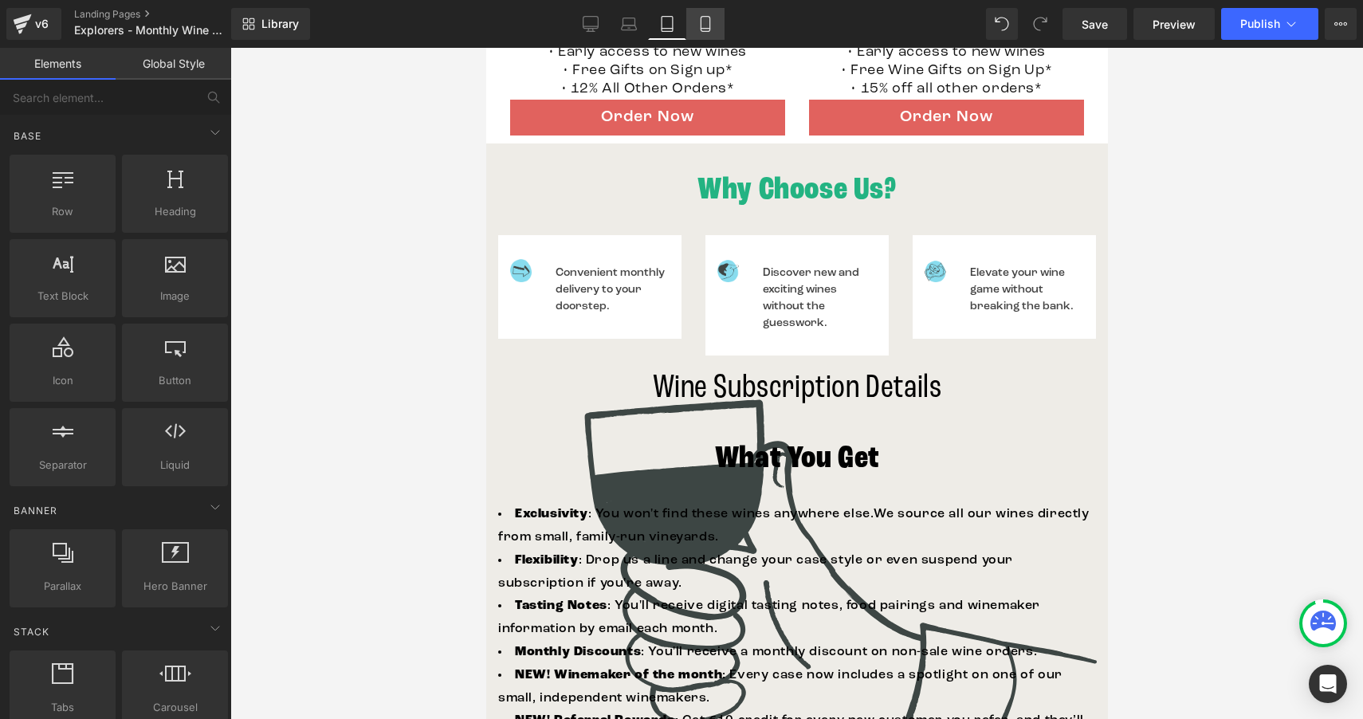
click at [706, 17] on icon at bounding box center [705, 24] width 16 height 16
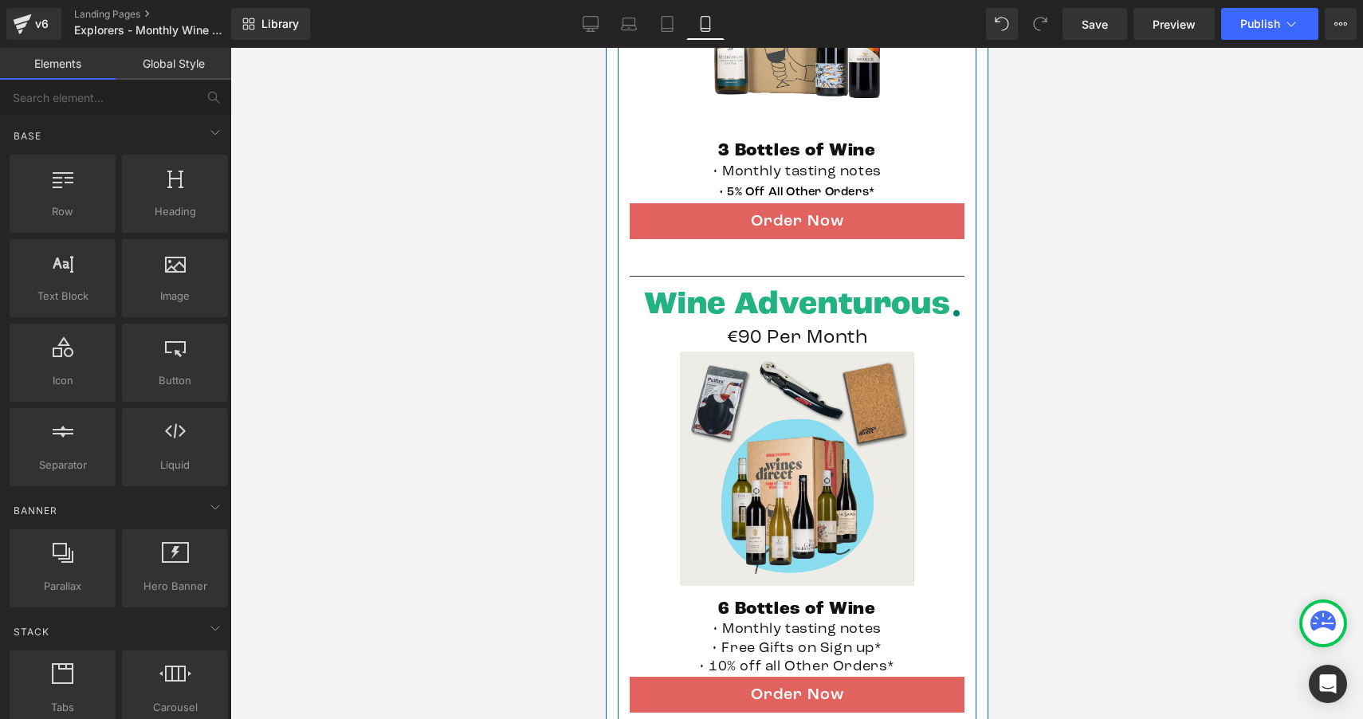
scroll to position [678, 0]
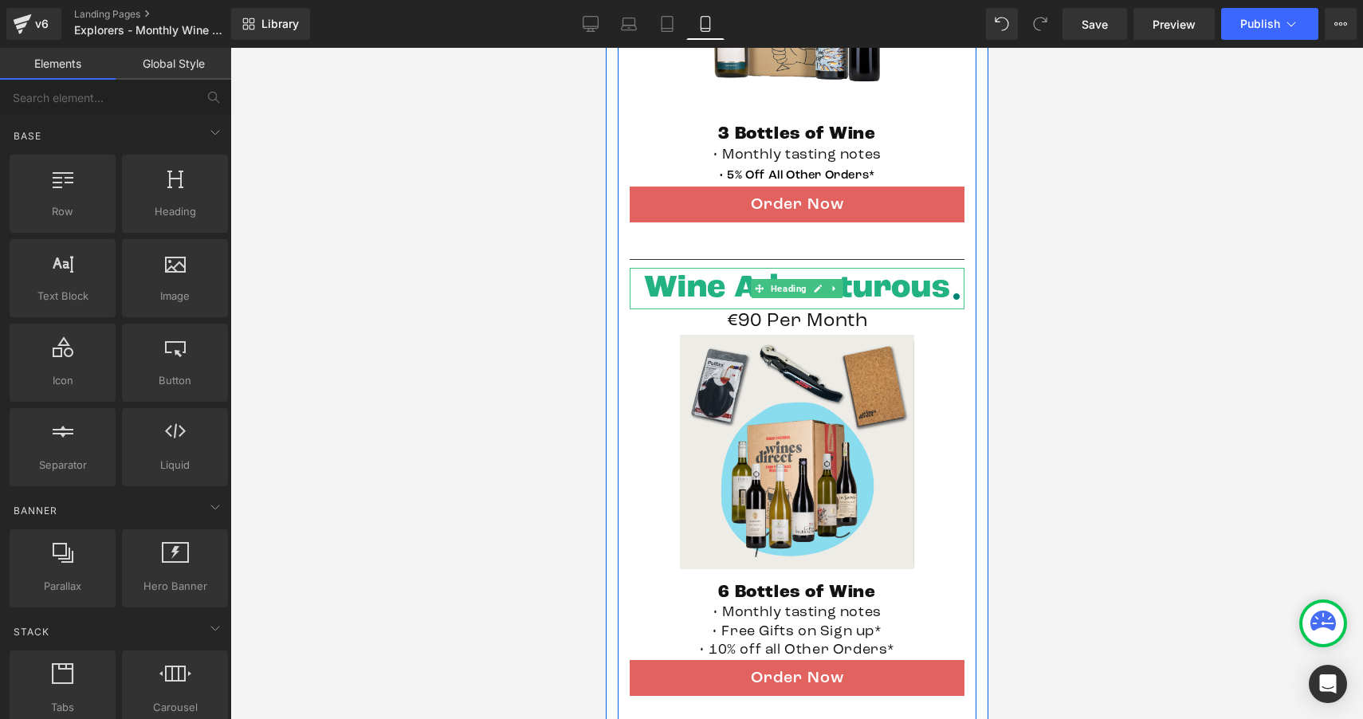
click at [949, 298] on div at bounding box center [956, 297] width 14 height 25
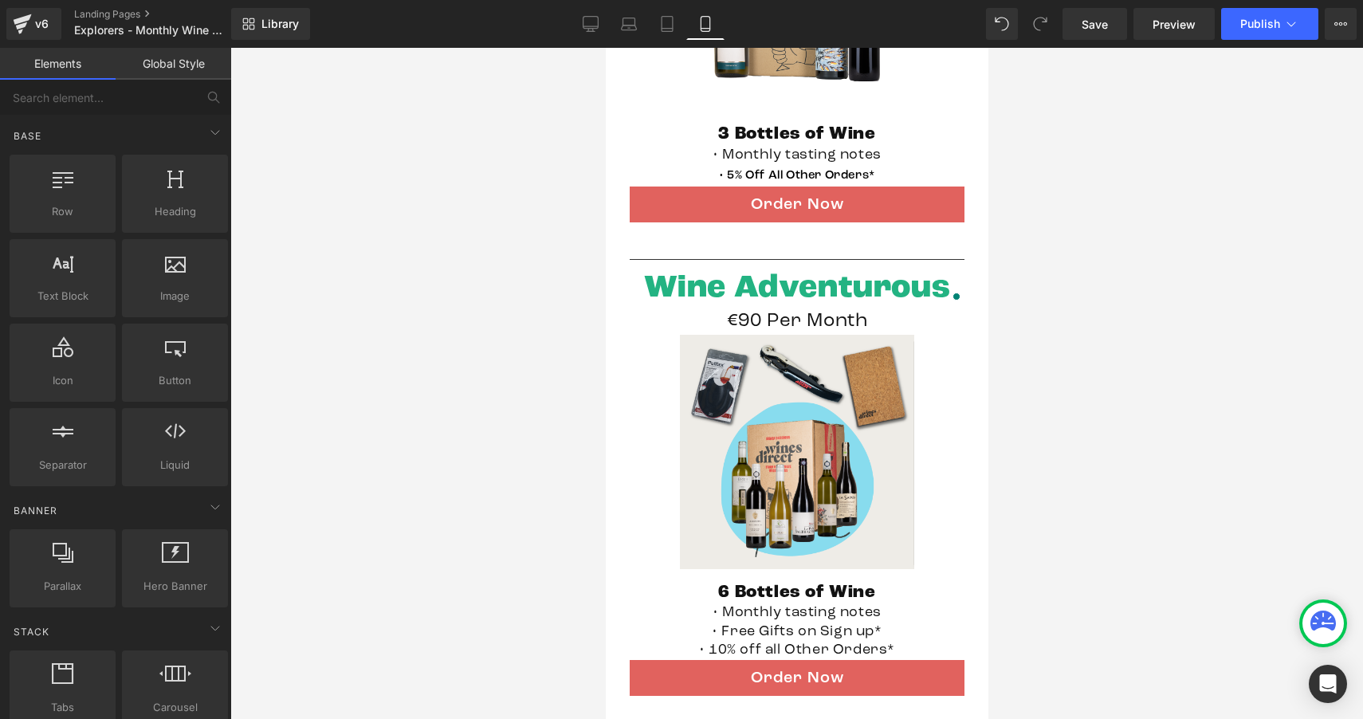
click at [1068, 343] on div at bounding box center [796, 383] width 1133 height 671
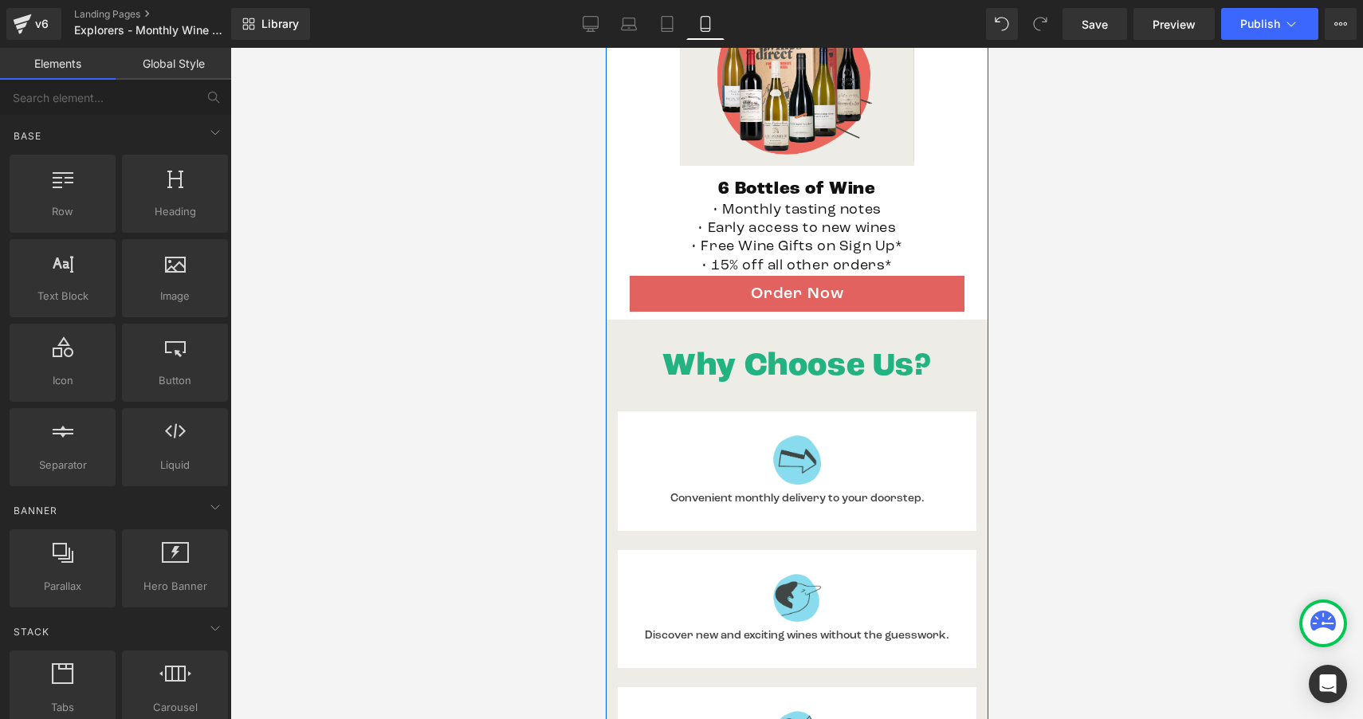
scroll to position [2057, 0]
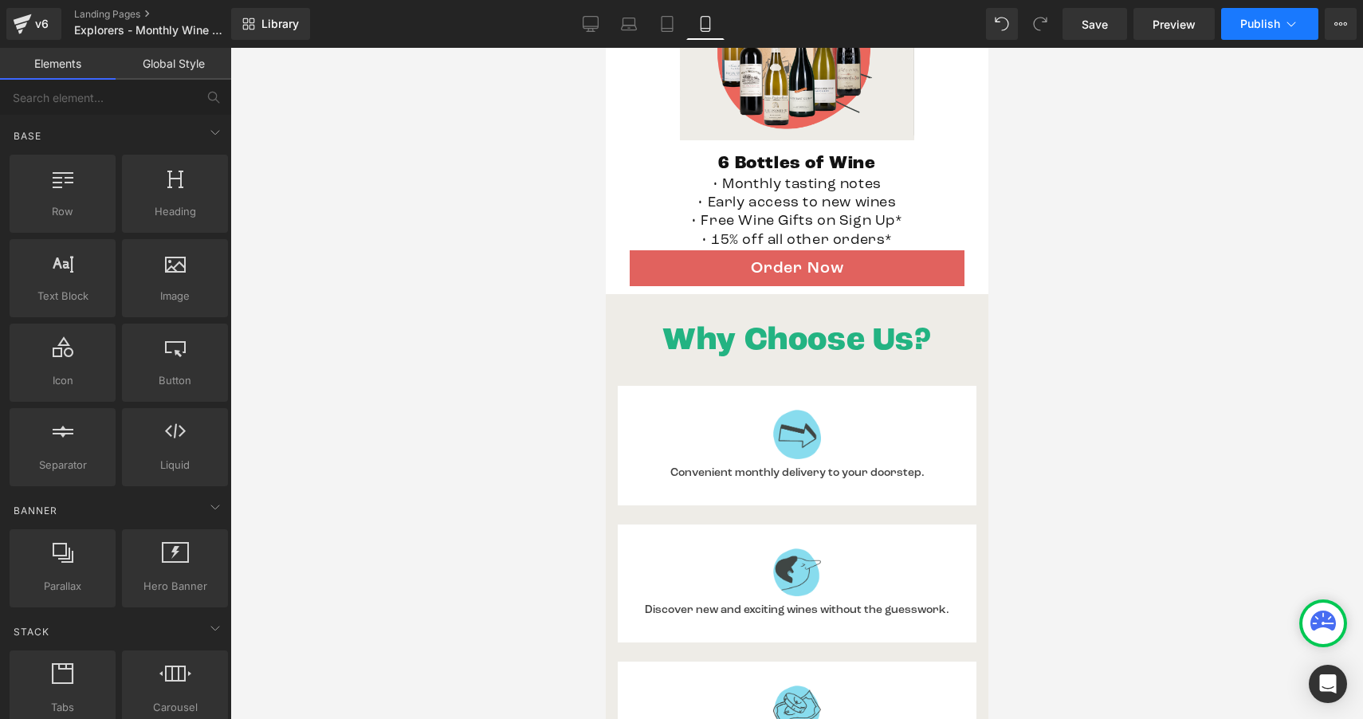
click at [1256, 18] on span "Publish" at bounding box center [1260, 24] width 40 height 13
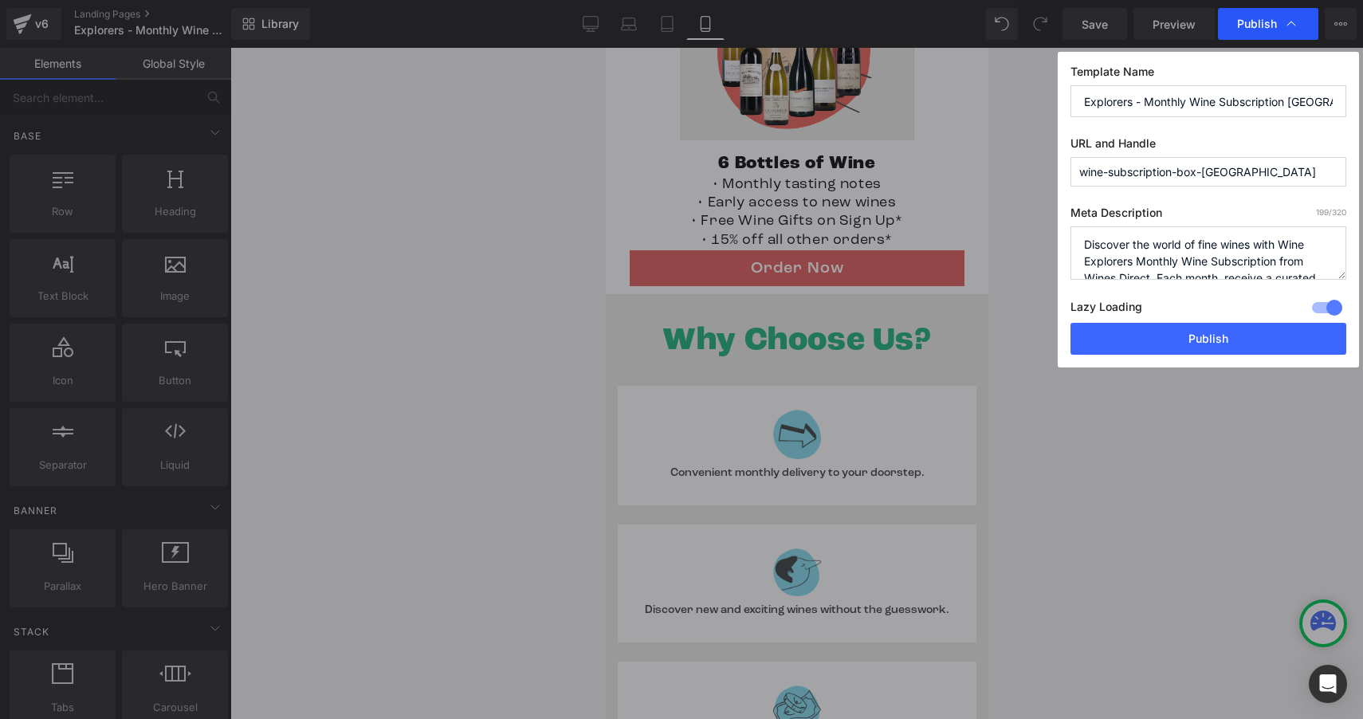
click at [1234, 25] on div "Publish" at bounding box center [1268, 24] width 100 height 32
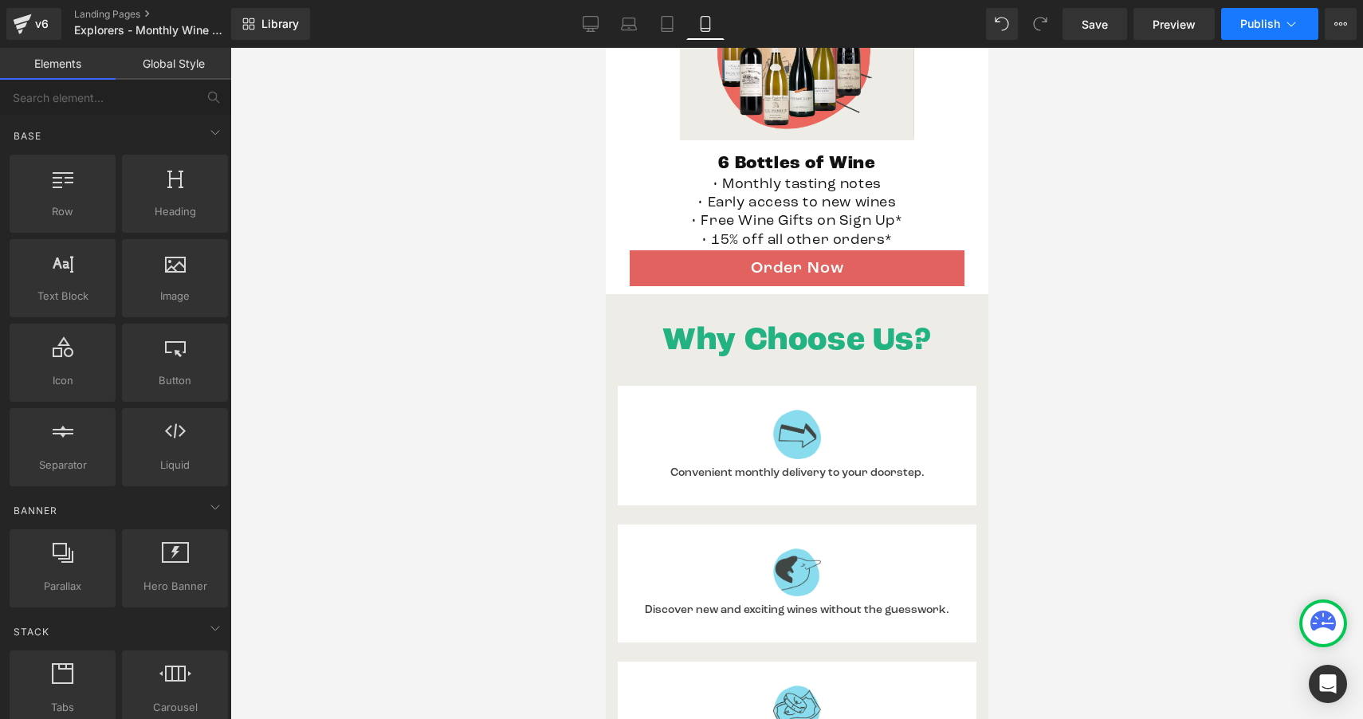
click at [1263, 26] on span "Publish" at bounding box center [1260, 24] width 40 height 13
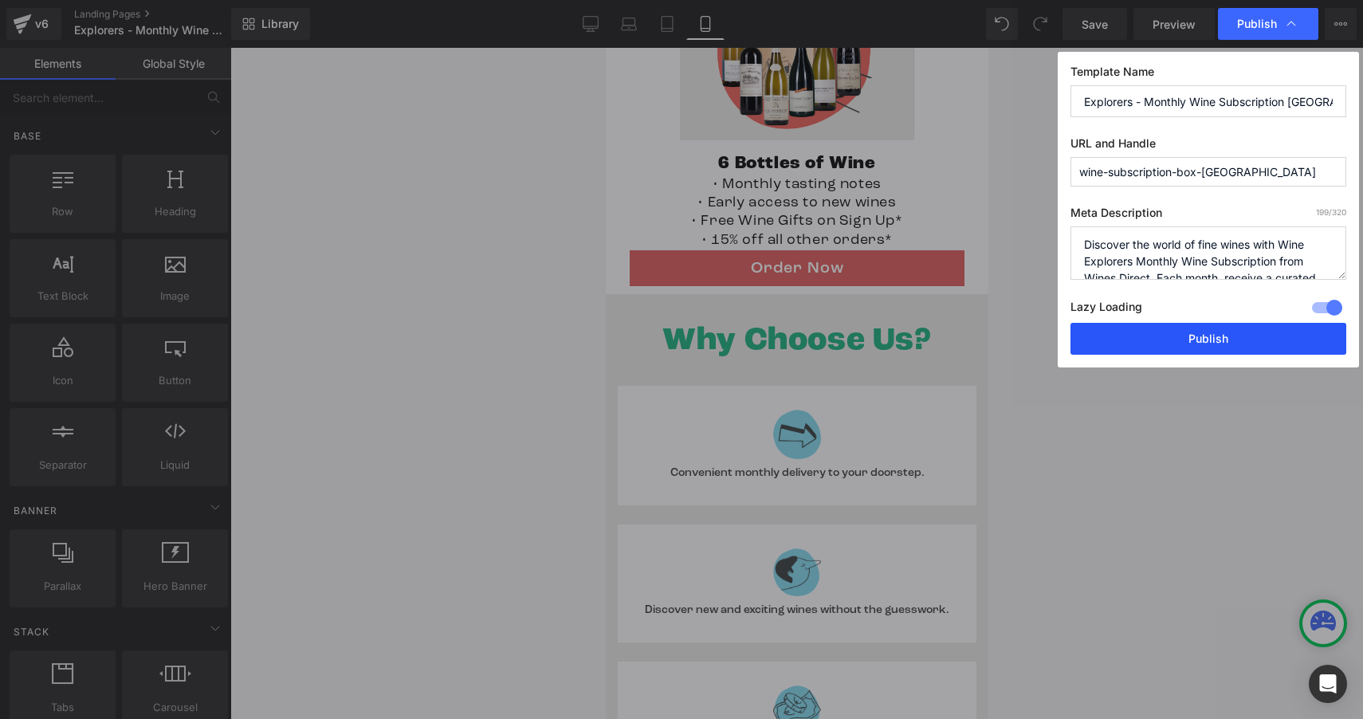
click at [1216, 335] on button "Publish" at bounding box center [1209, 339] width 276 height 32
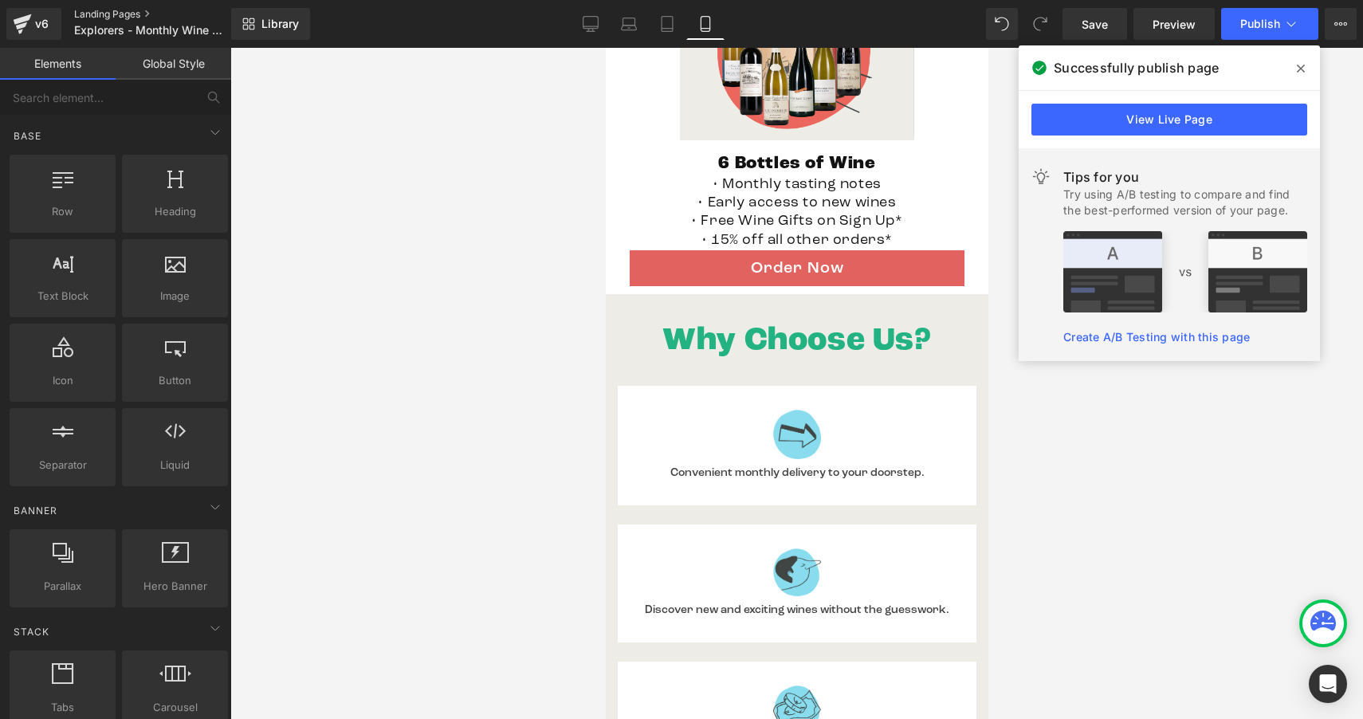
click at [77, 16] on link "Landing Pages" at bounding box center [165, 14] width 183 height 13
